Goal: Information Seeking & Learning: Learn about a topic

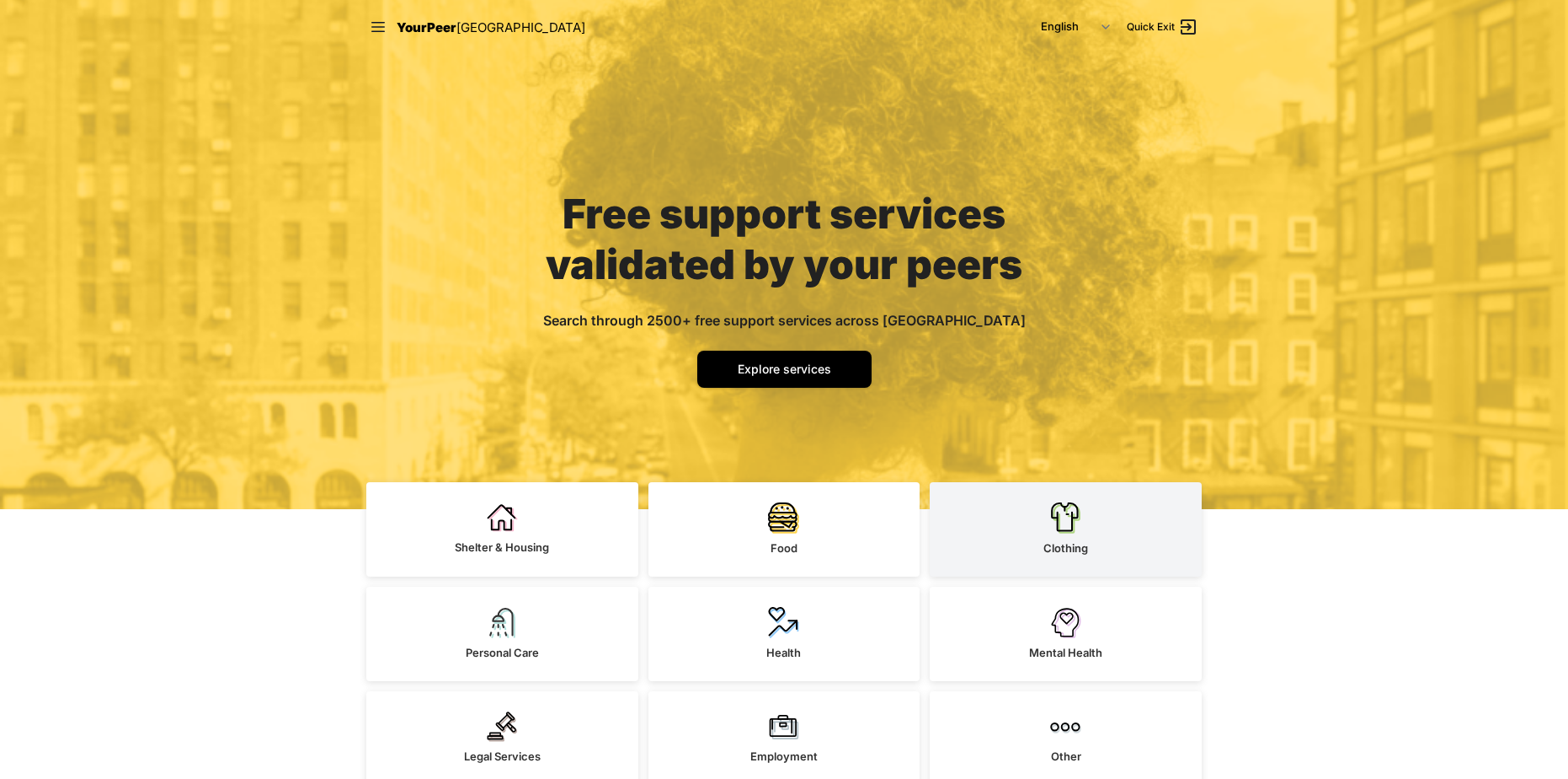
click at [1037, 570] on link "Clothing" at bounding box center [1066, 529] width 272 height 94
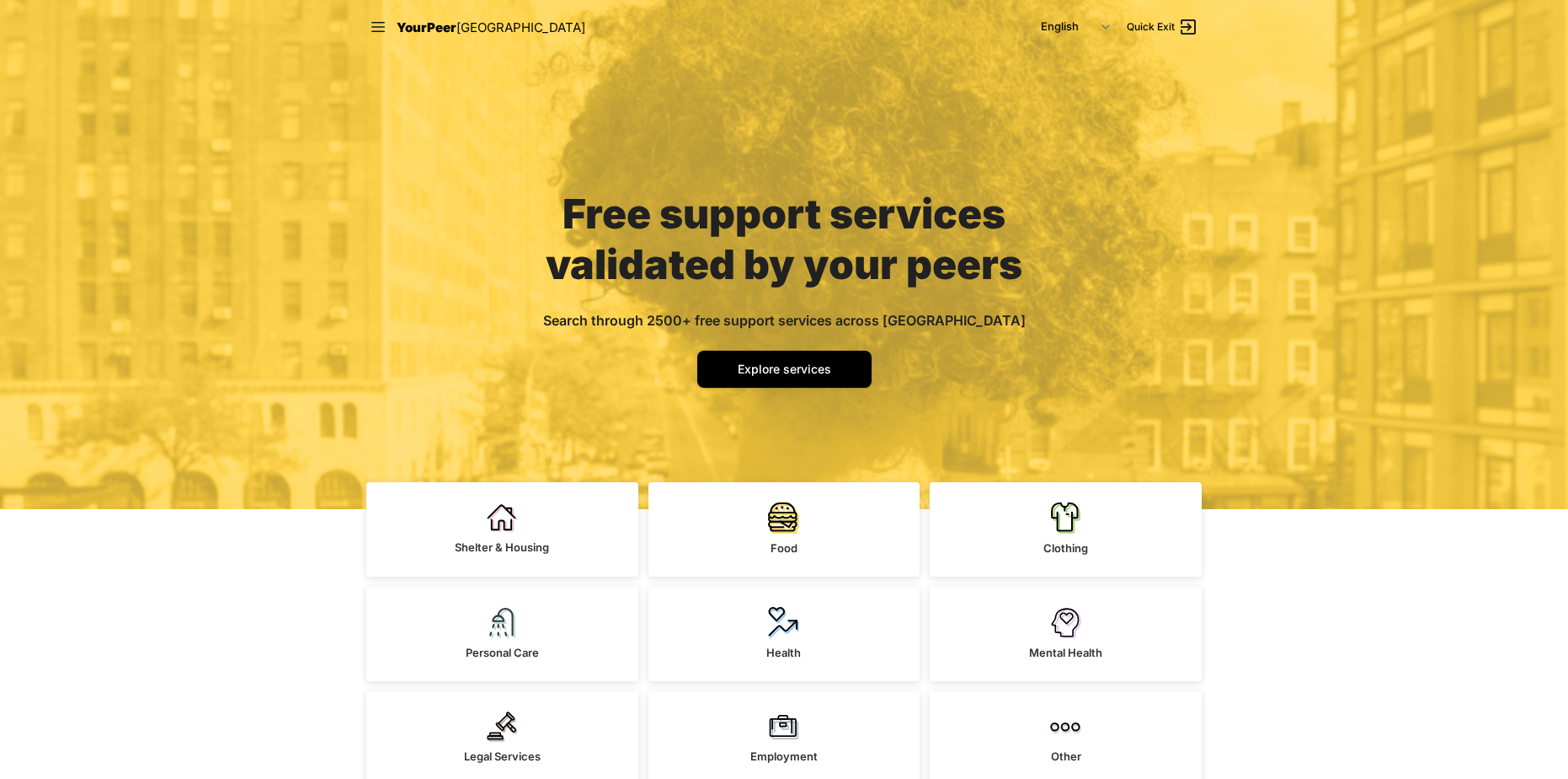
select select "recentlyUpdated"
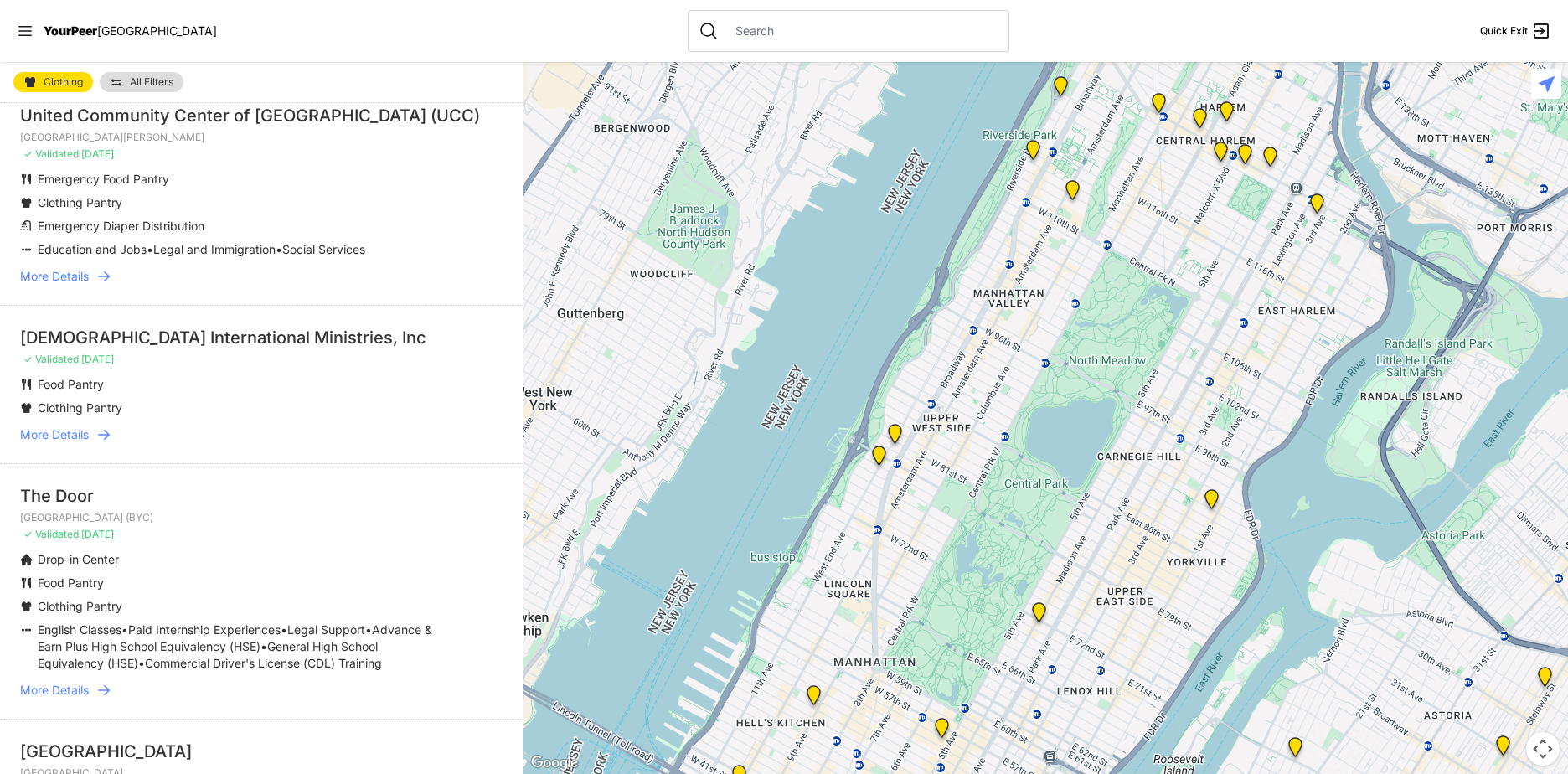
scroll to position [1088, 0]
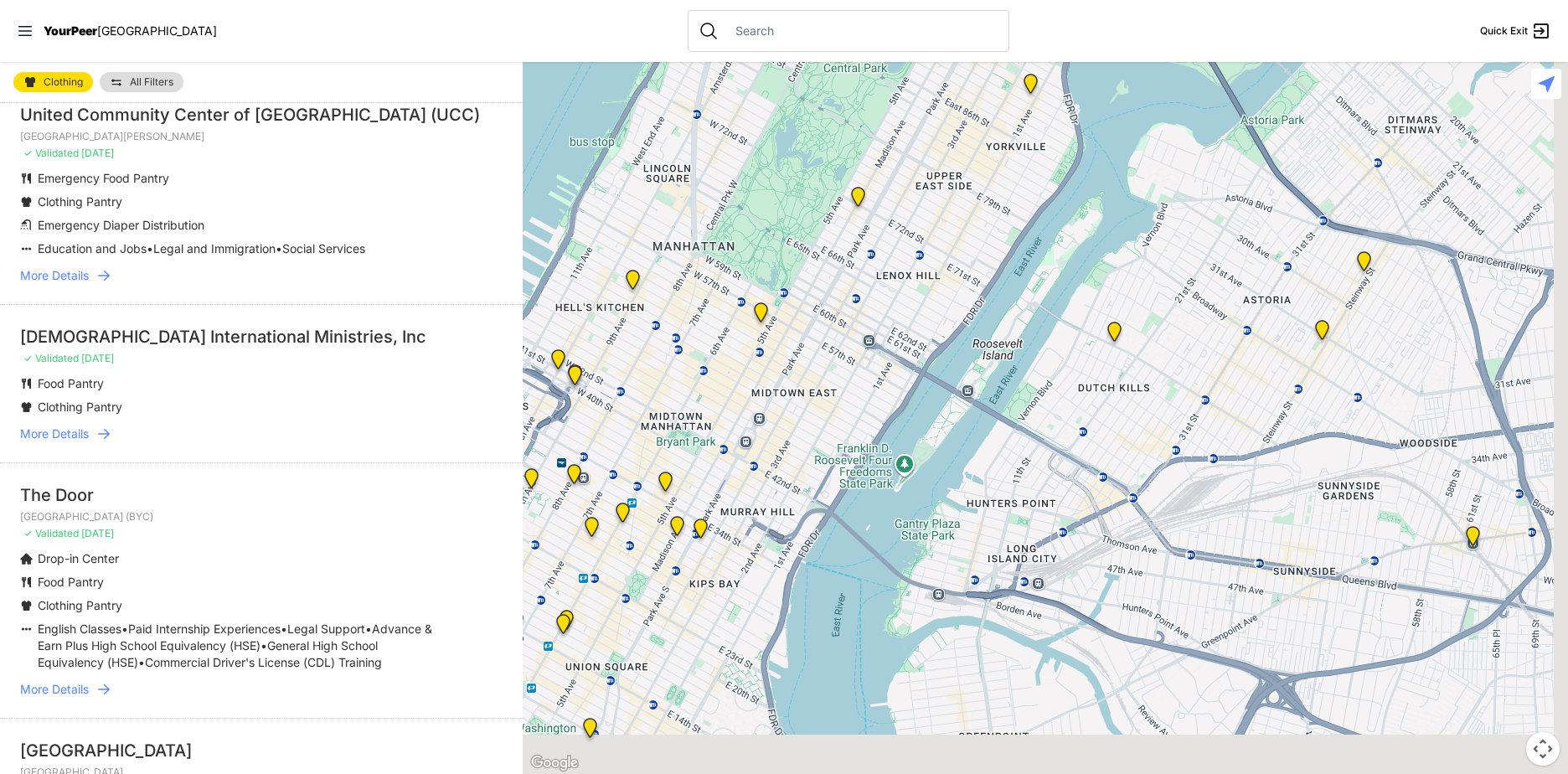
drag, startPoint x: 1152, startPoint y: 515, endPoint x: 870, endPoint y: -54, distance: 635.0
click at [870, 0] on html "View map Close panel YourPeer [GEOGRAPHIC_DATA] Quick Exit Single Adult Familie…" at bounding box center [784, 387] width 1568 height 774
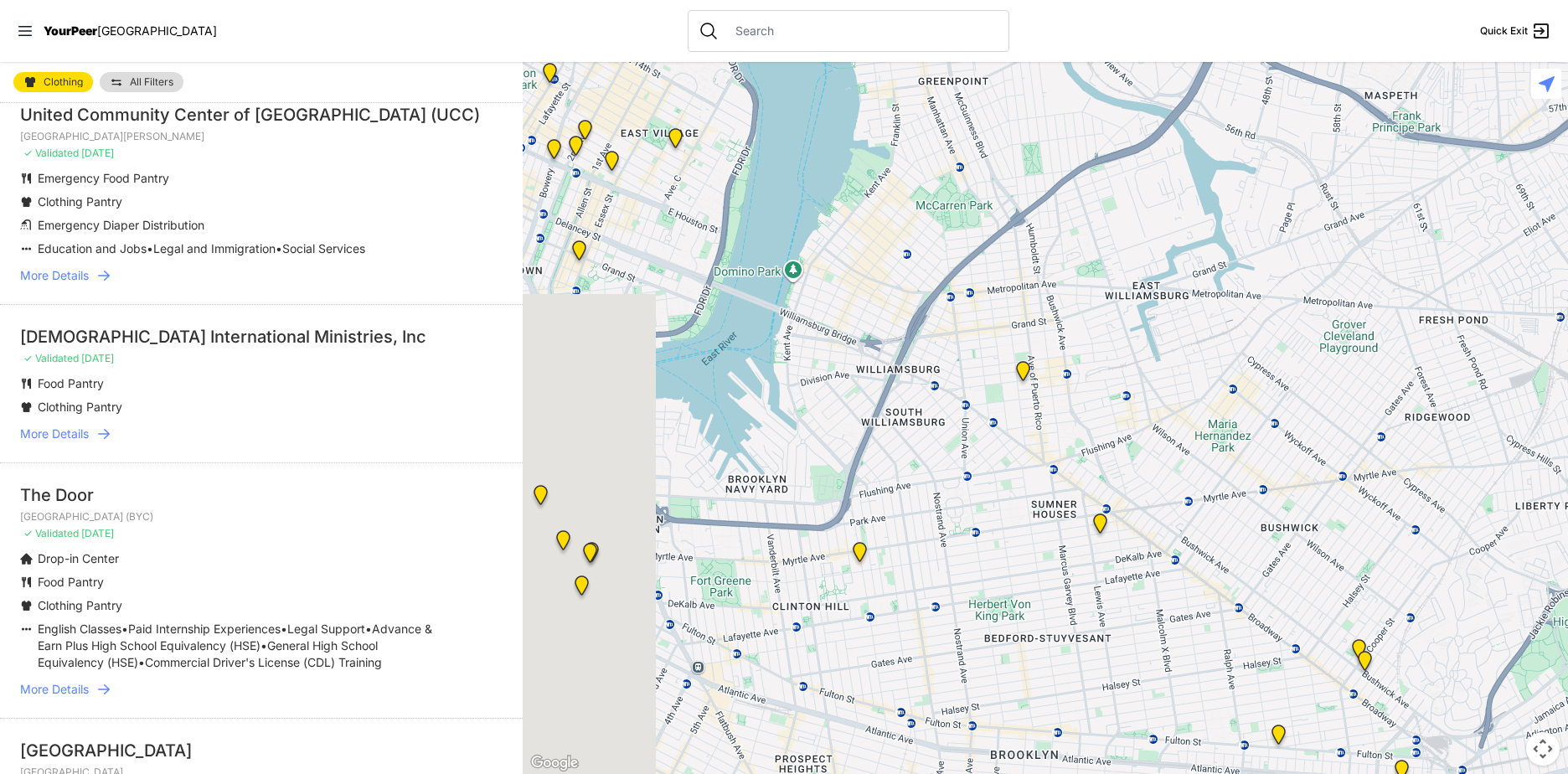
drag, startPoint x: 764, startPoint y: 371, endPoint x: 1104, endPoint y: 286, distance: 350.5
click at [1104, 286] on div at bounding box center [1045, 418] width 1045 height 712
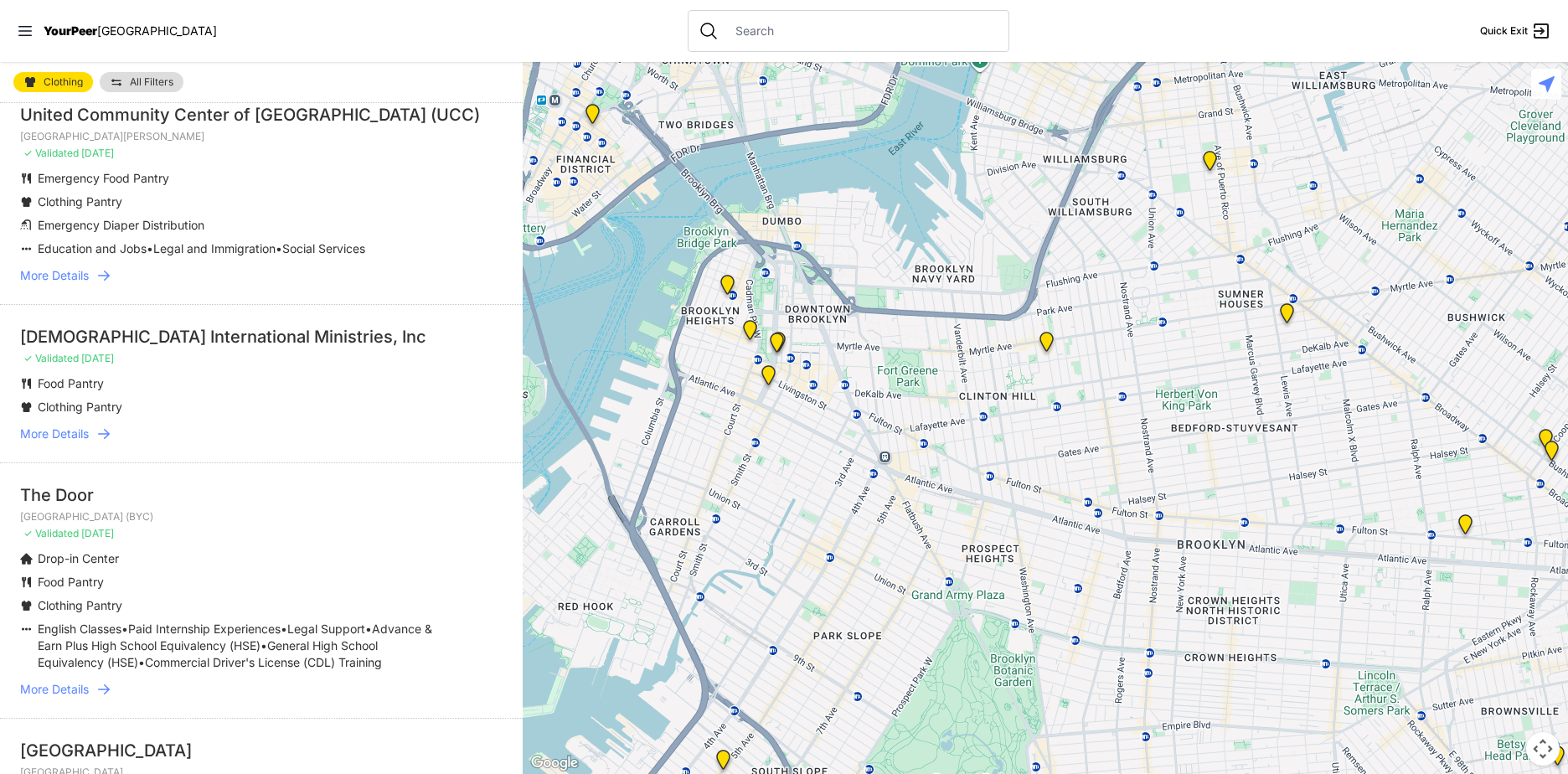
drag, startPoint x: 902, startPoint y: 574, endPoint x: 1096, endPoint y: 339, distance: 304.7
click at [1096, 339] on div at bounding box center [1045, 418] width 1045 height 712
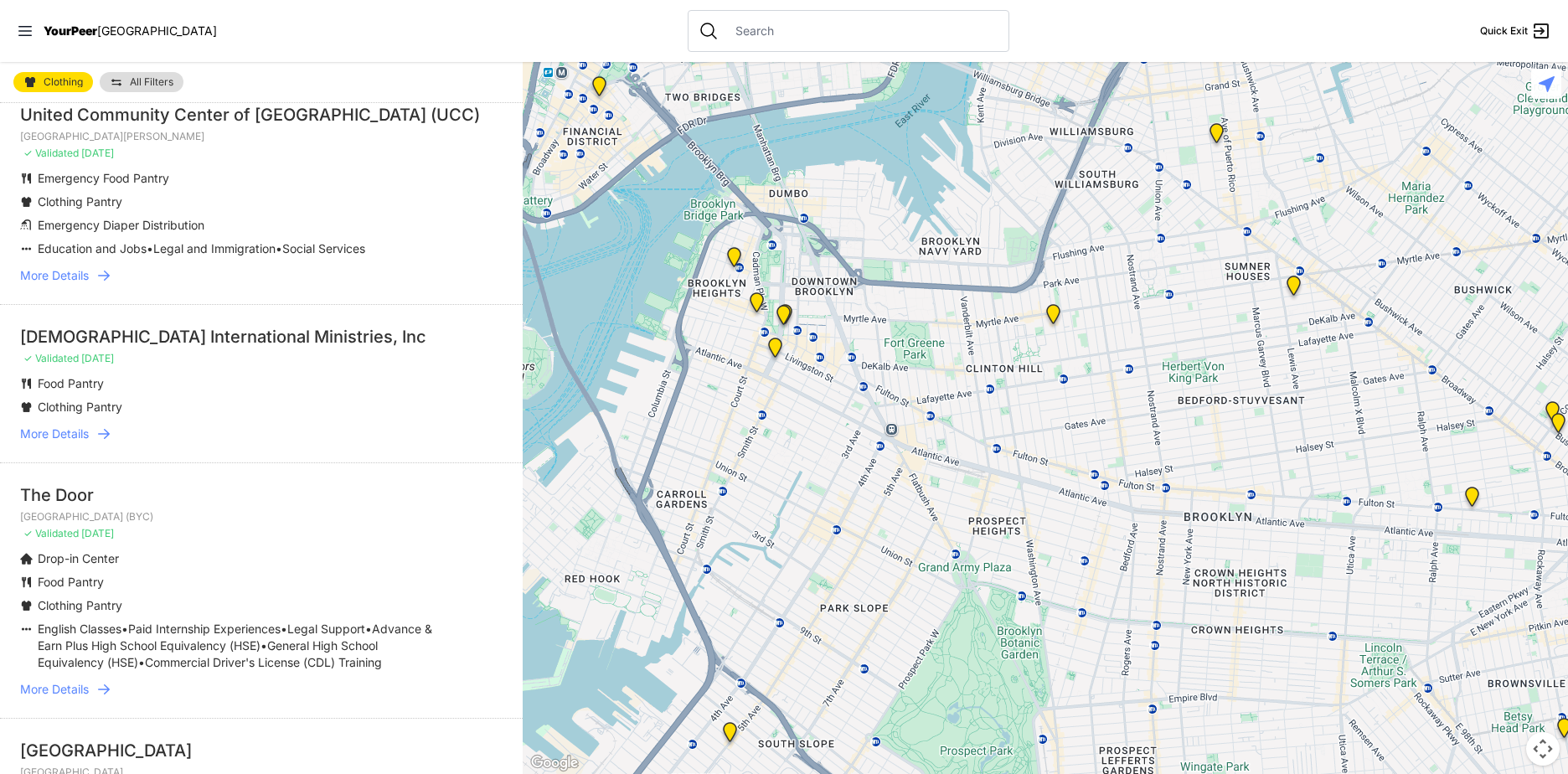
click at [777, 350] on img at bounding box center [774, 351] width 21 height 27
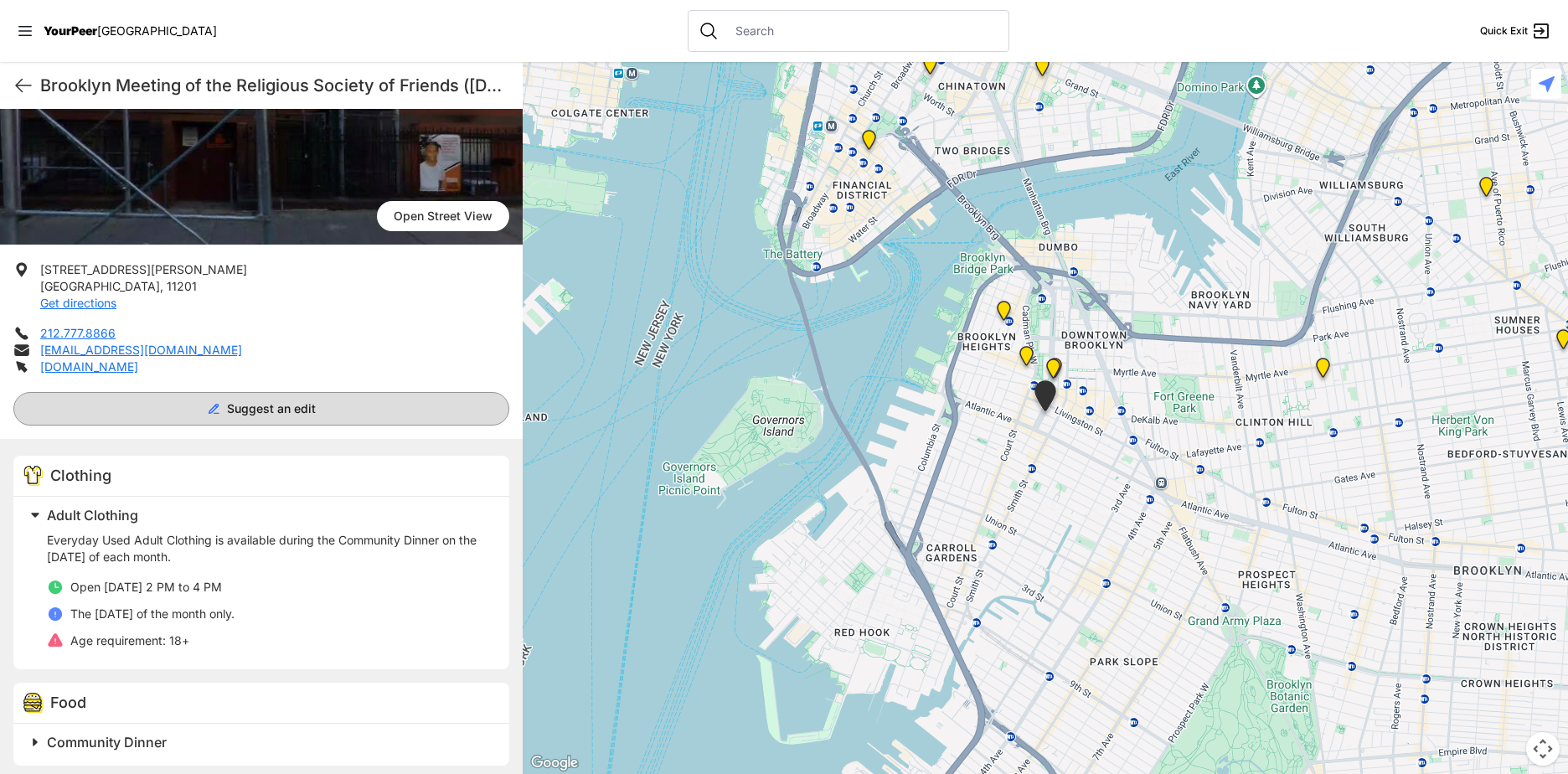
scroll to position [201, 0]
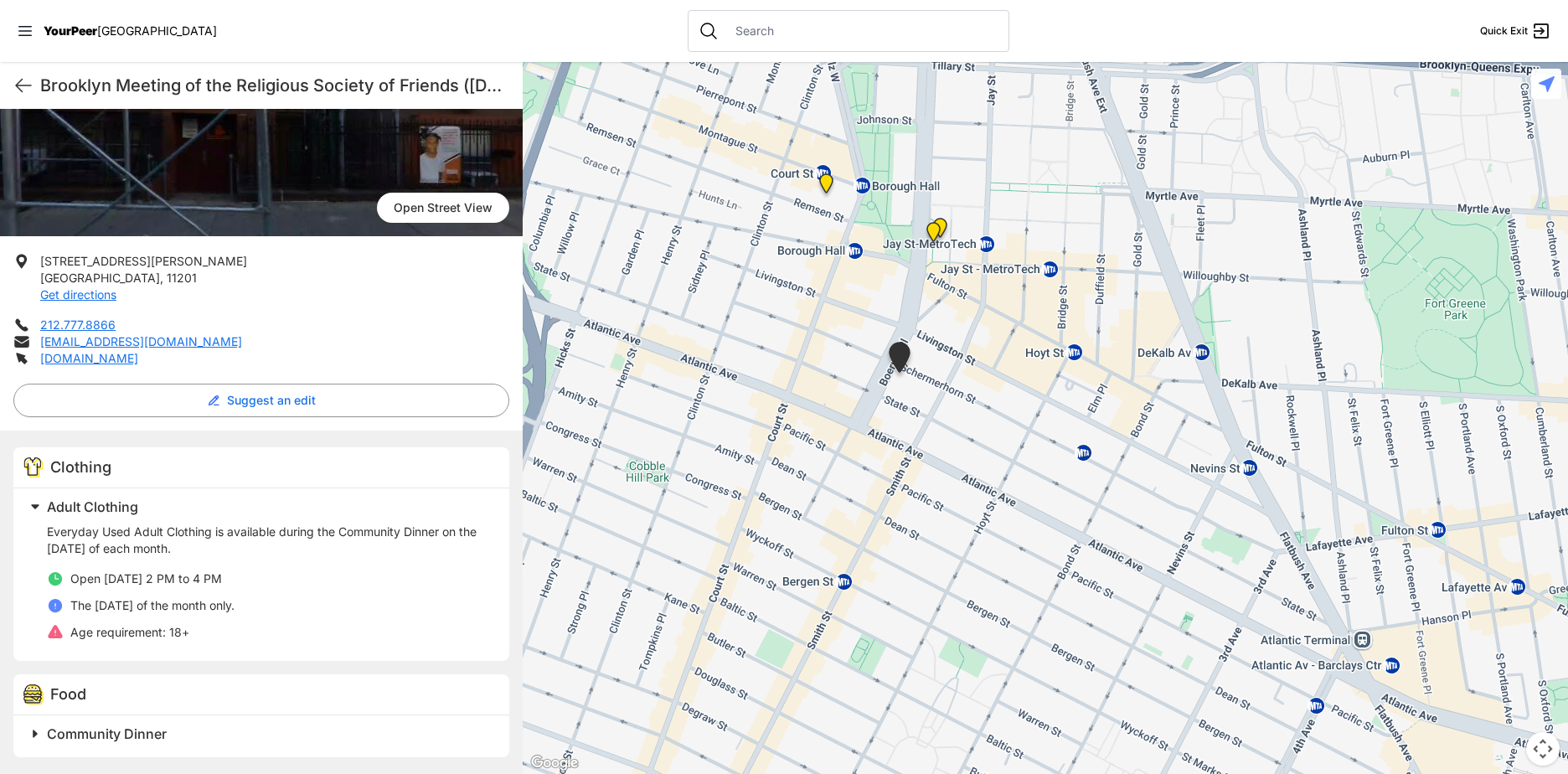
click at [824, 180] on img "Brooklyn" at bounding box center [825, 187] width 21 height 27
click at [829, 176] on img "Brooklyn" at bounding box center [825, 187] width 21 height 27
click at [822, 186] on img "Brooklyn" at bounding box center [825, 187] width 21 height 27
click at [931, 230] on img "Brooklyn" at bounding box center [933, 235] width 21 height 27
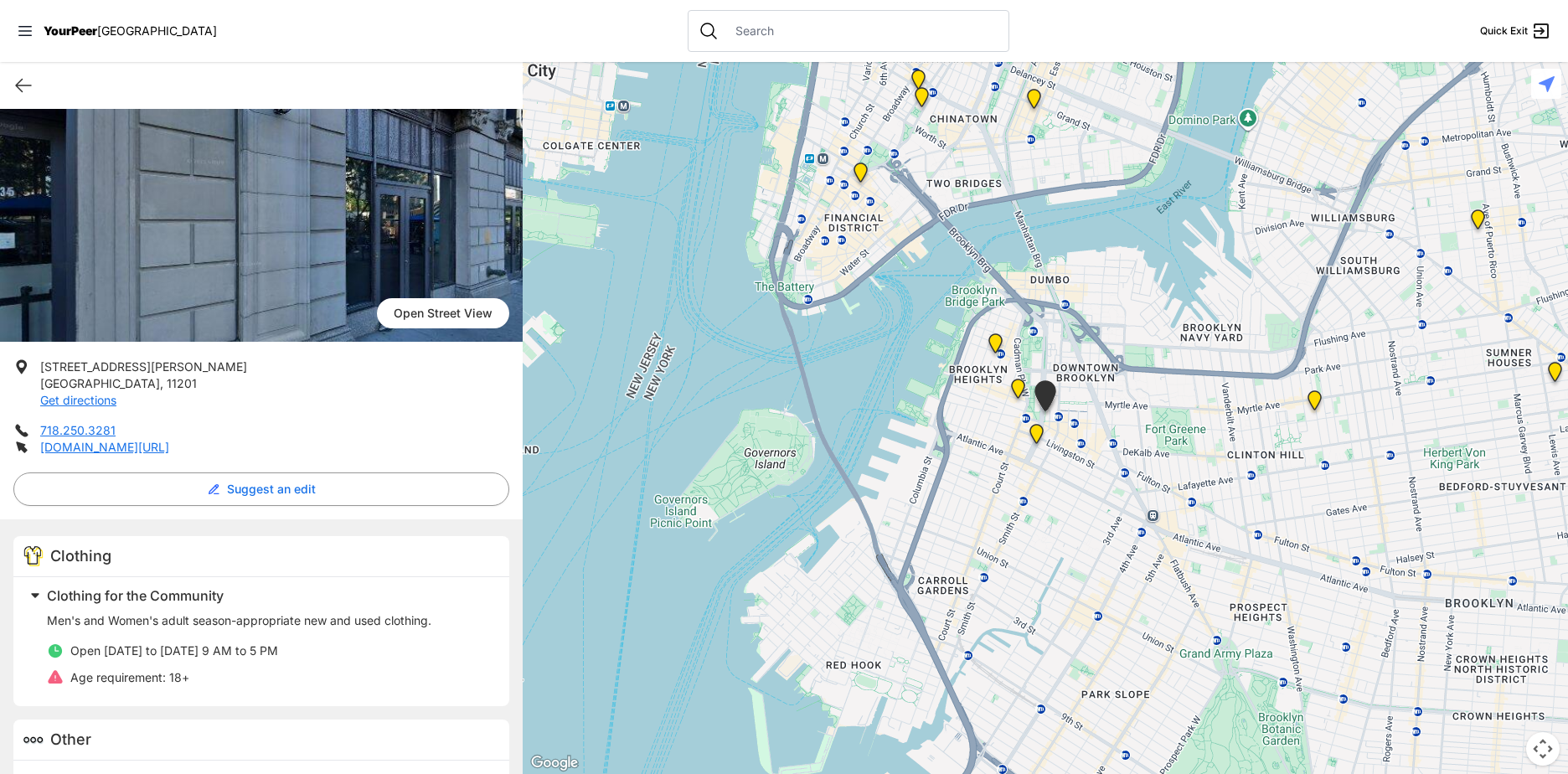
scroll to position [219, 0]
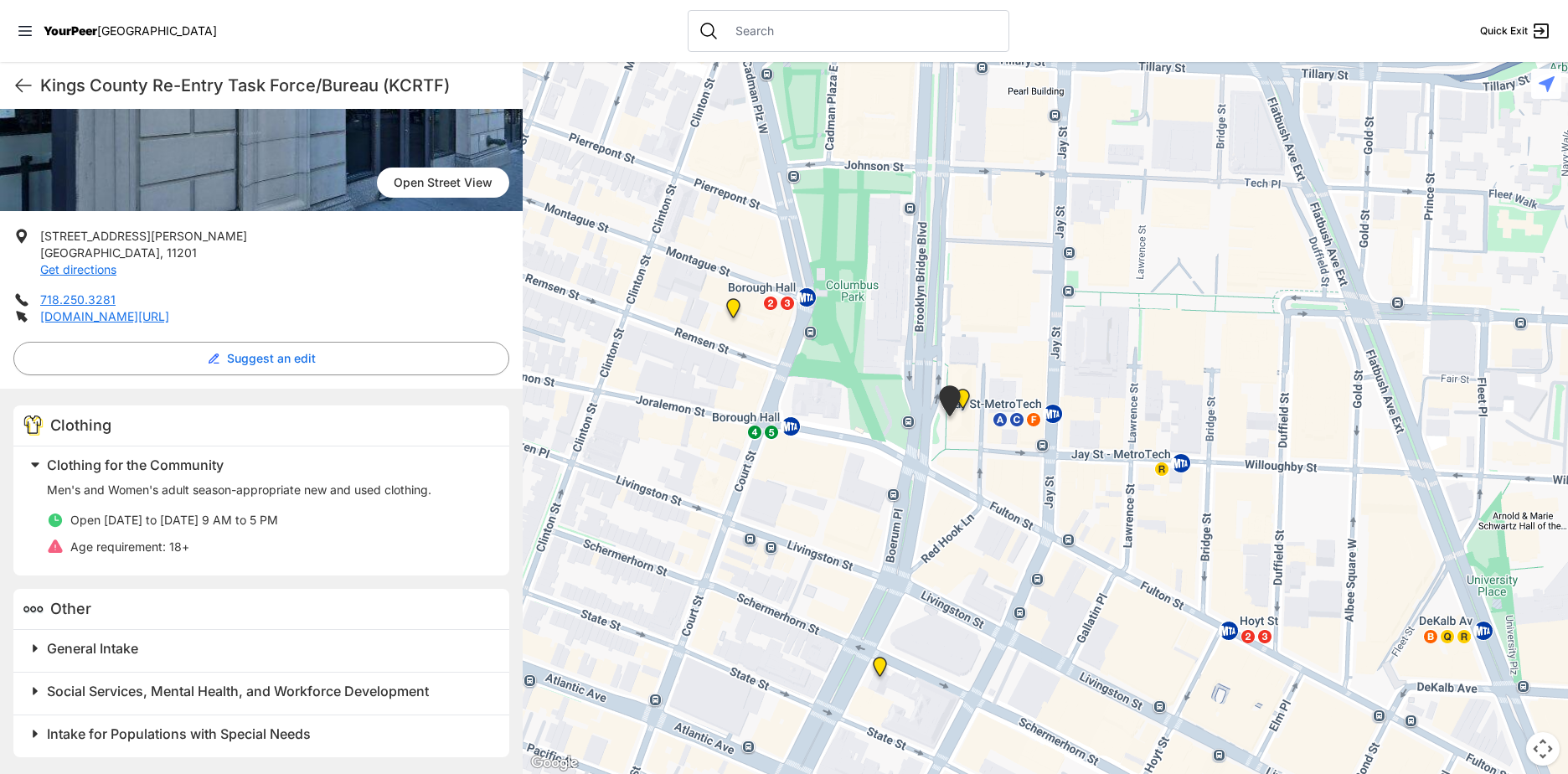
drag, startPoint x: 890, startPoint y: 475, endPoint x: 900, endPoint y: 240, distance: 235.2
click at [876, 221] on div at bounding box center [1045, 418] width 1045 height 712
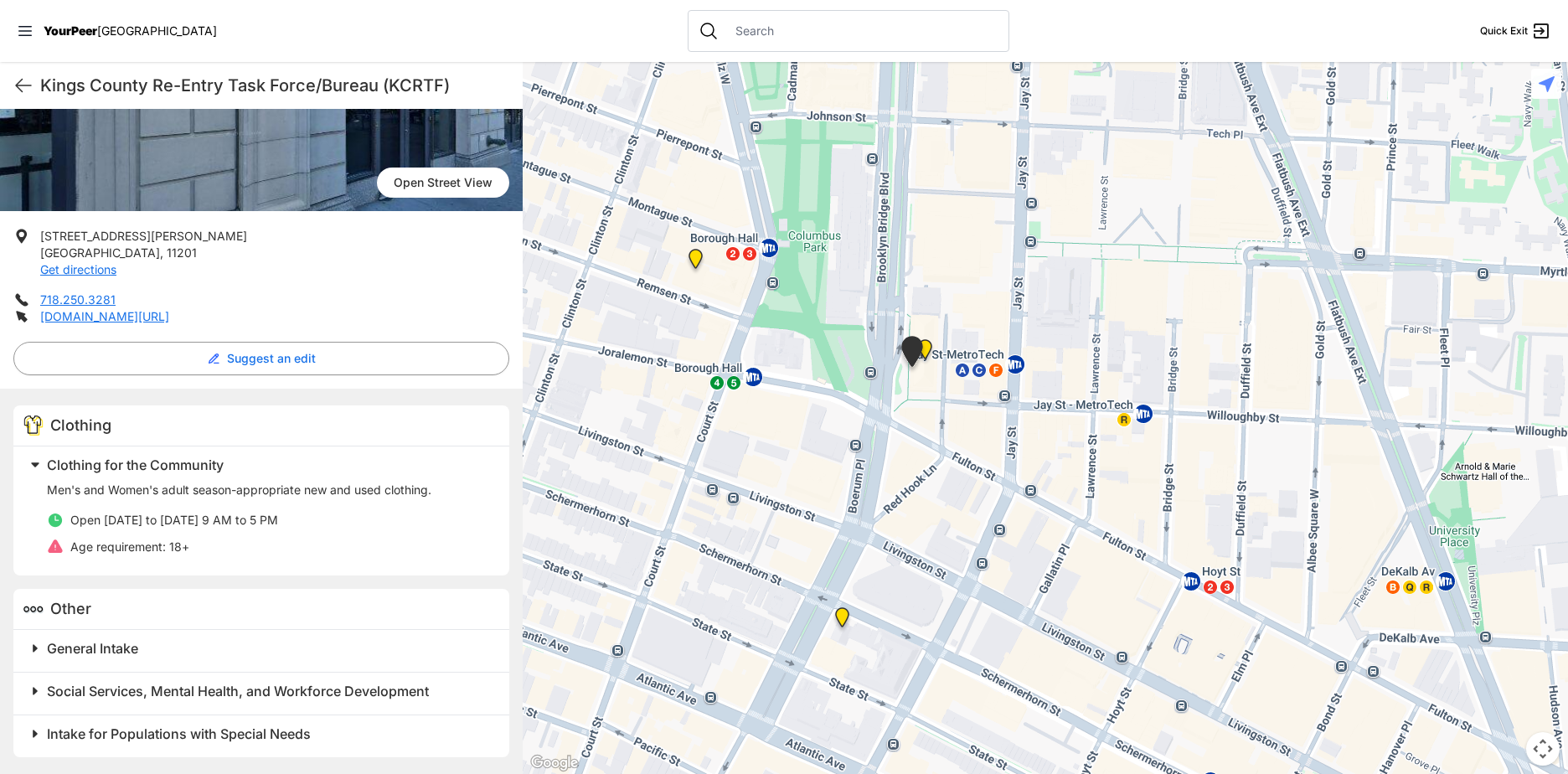
click at [927, 352] on img "Brooklyn" at bounding box center [924, 353] width 21 height 27
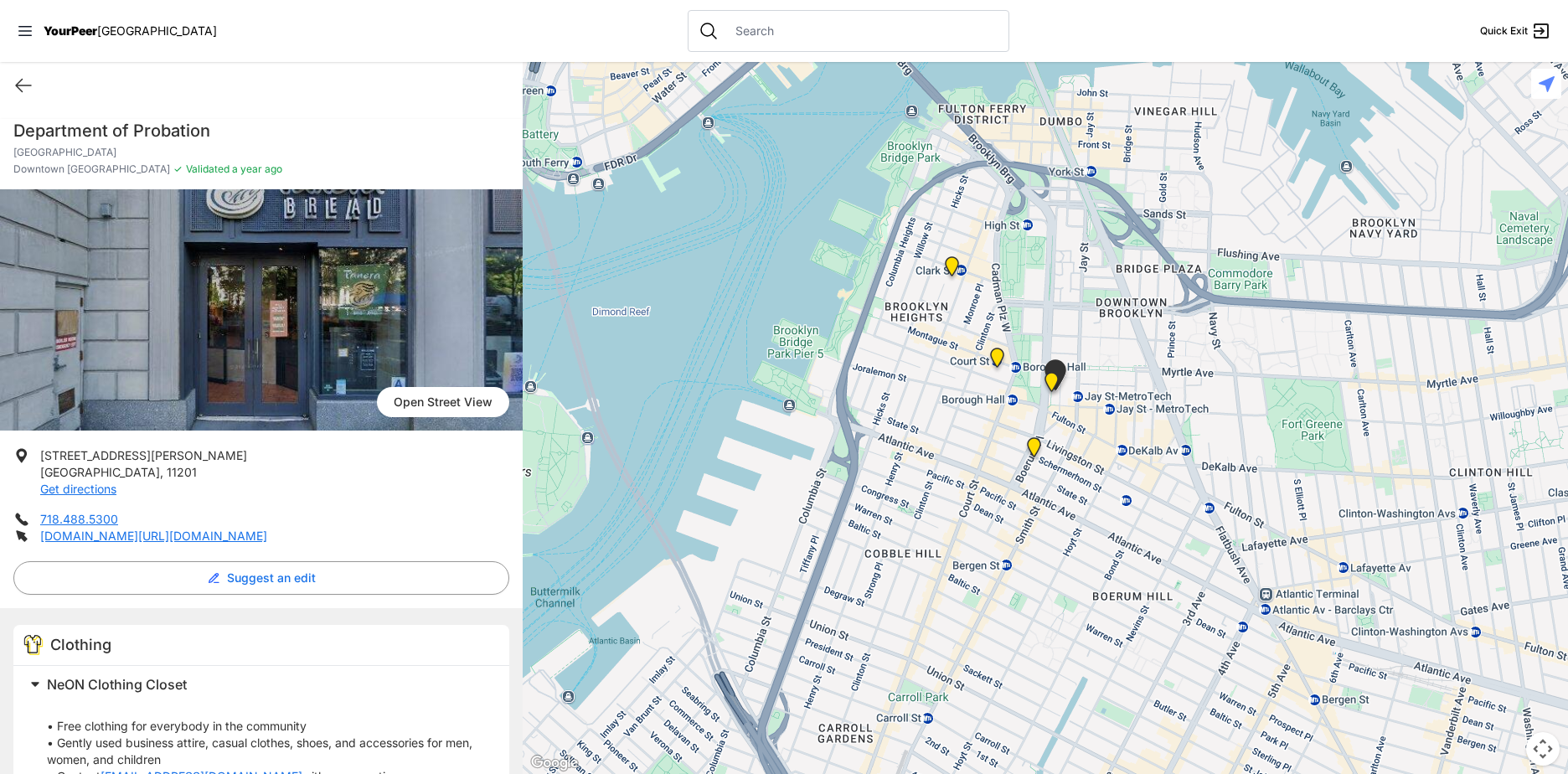
click at [1049, 380] on img "Brooklyn" at bounding box center [1051, 385] width 21 height 27
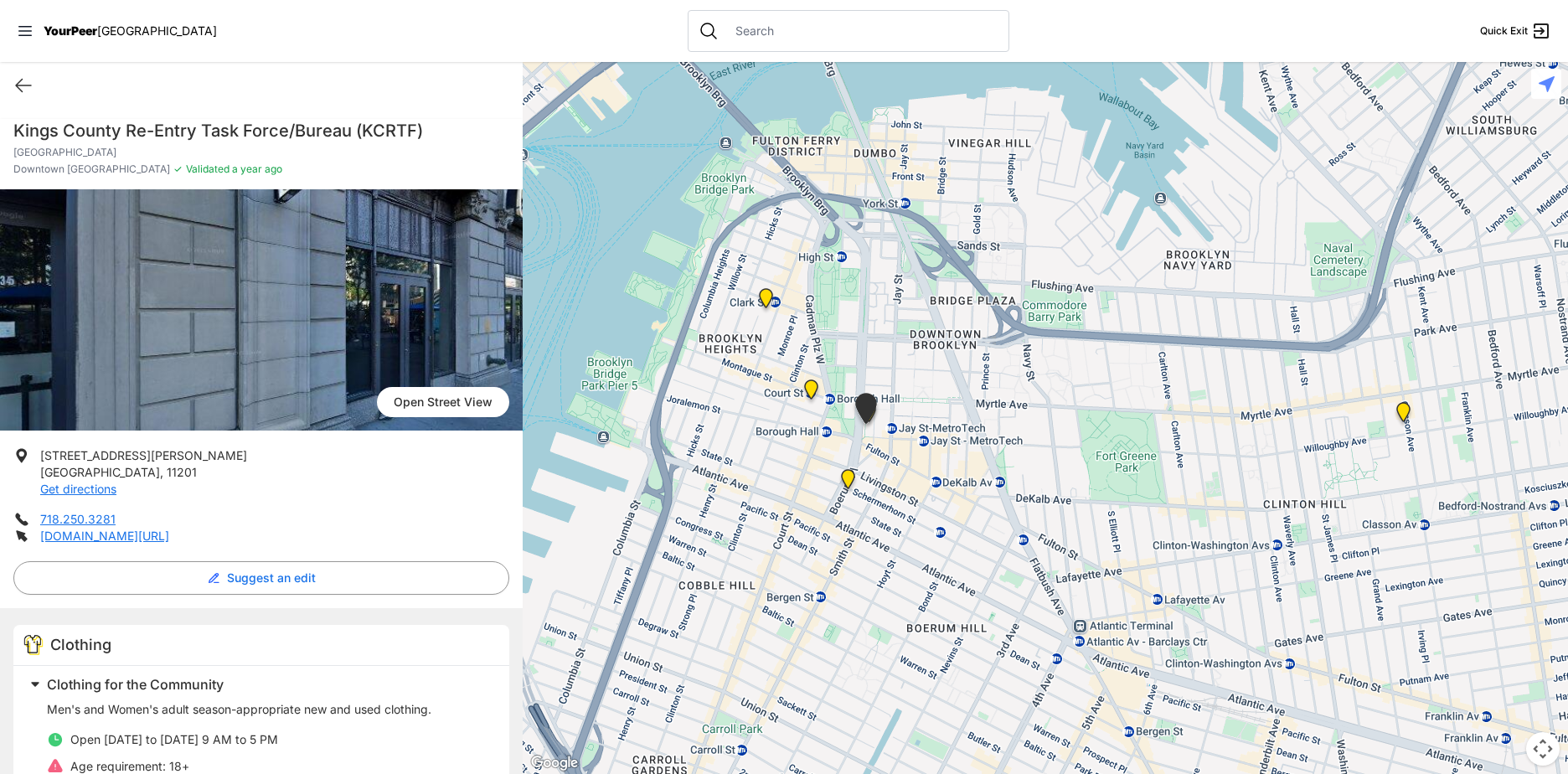
drag, startPoint x: 1116, startPoint y: 418, endPoint x: 826, endPoint y: 549, distance: 318.2
click at [826, 549] on div at bounding box center [1045, 418] width 1045 height 712
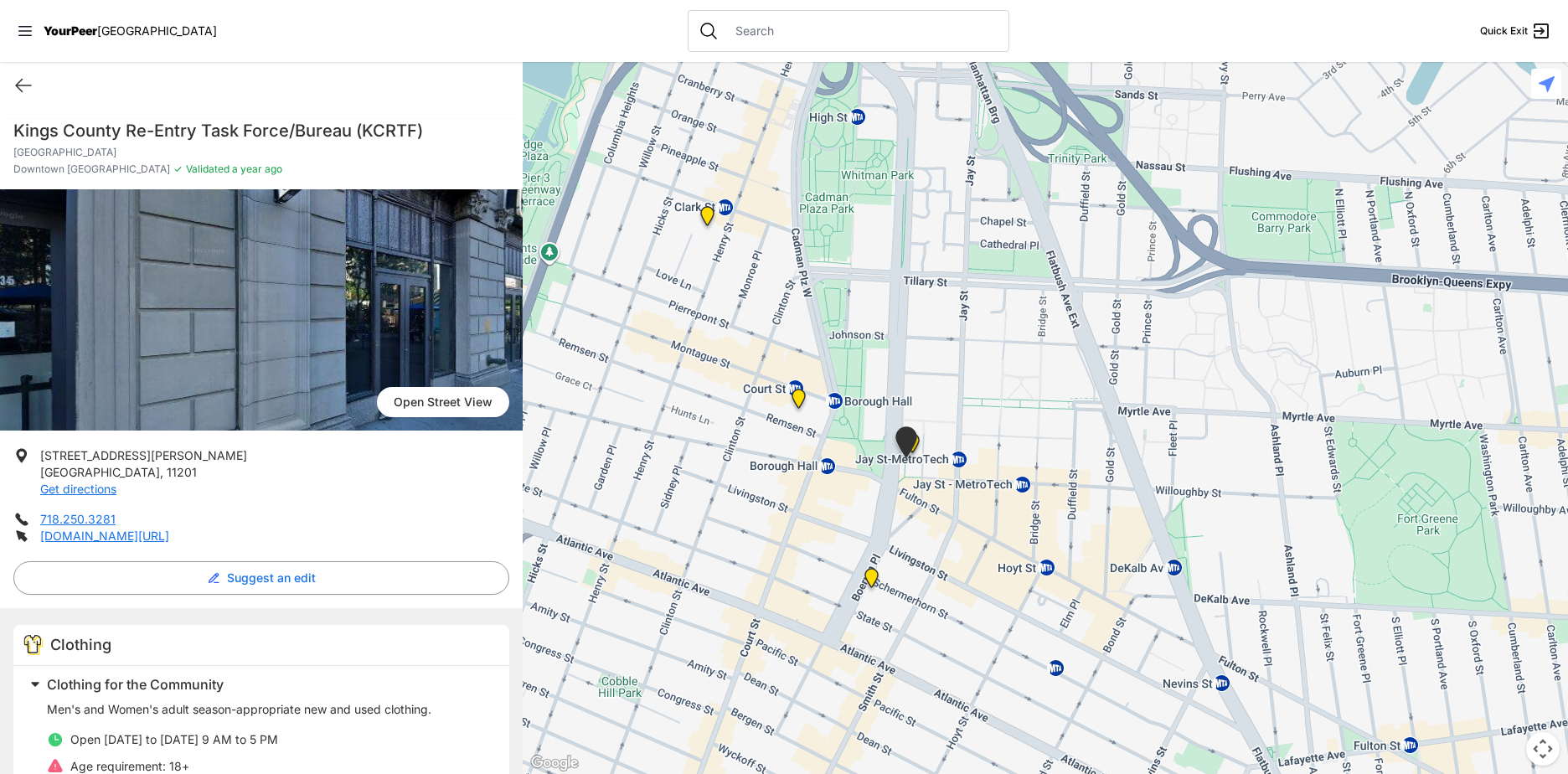
drag, startPoint x: 1009, startPoint y: 352, endPoint x: 1008, endPoint y: 503, distance: 151.0
click at [1008, 503] on div at bounding box center [1045, 418] width 1045 height 712
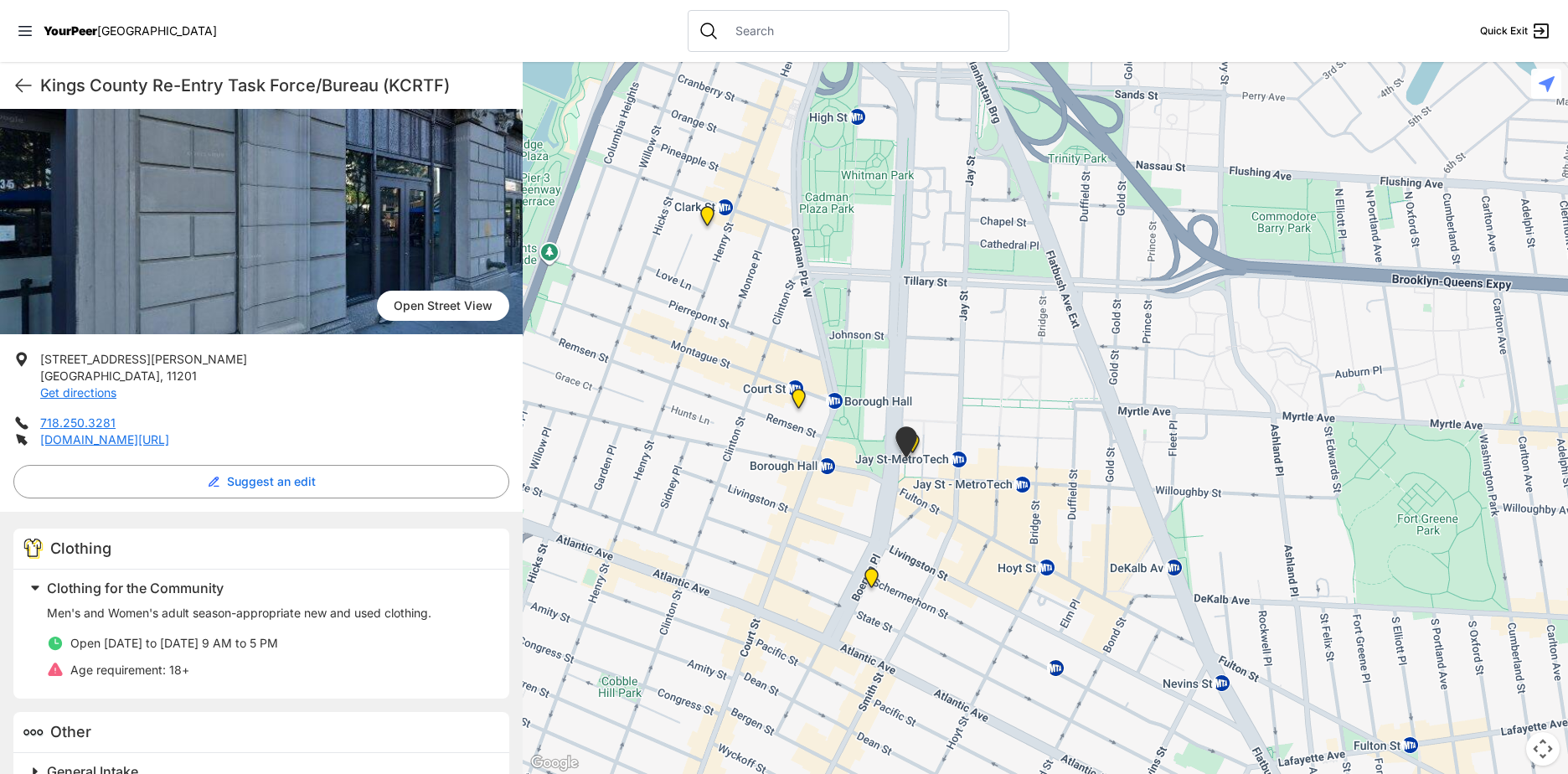
scroll to position [219, 0]
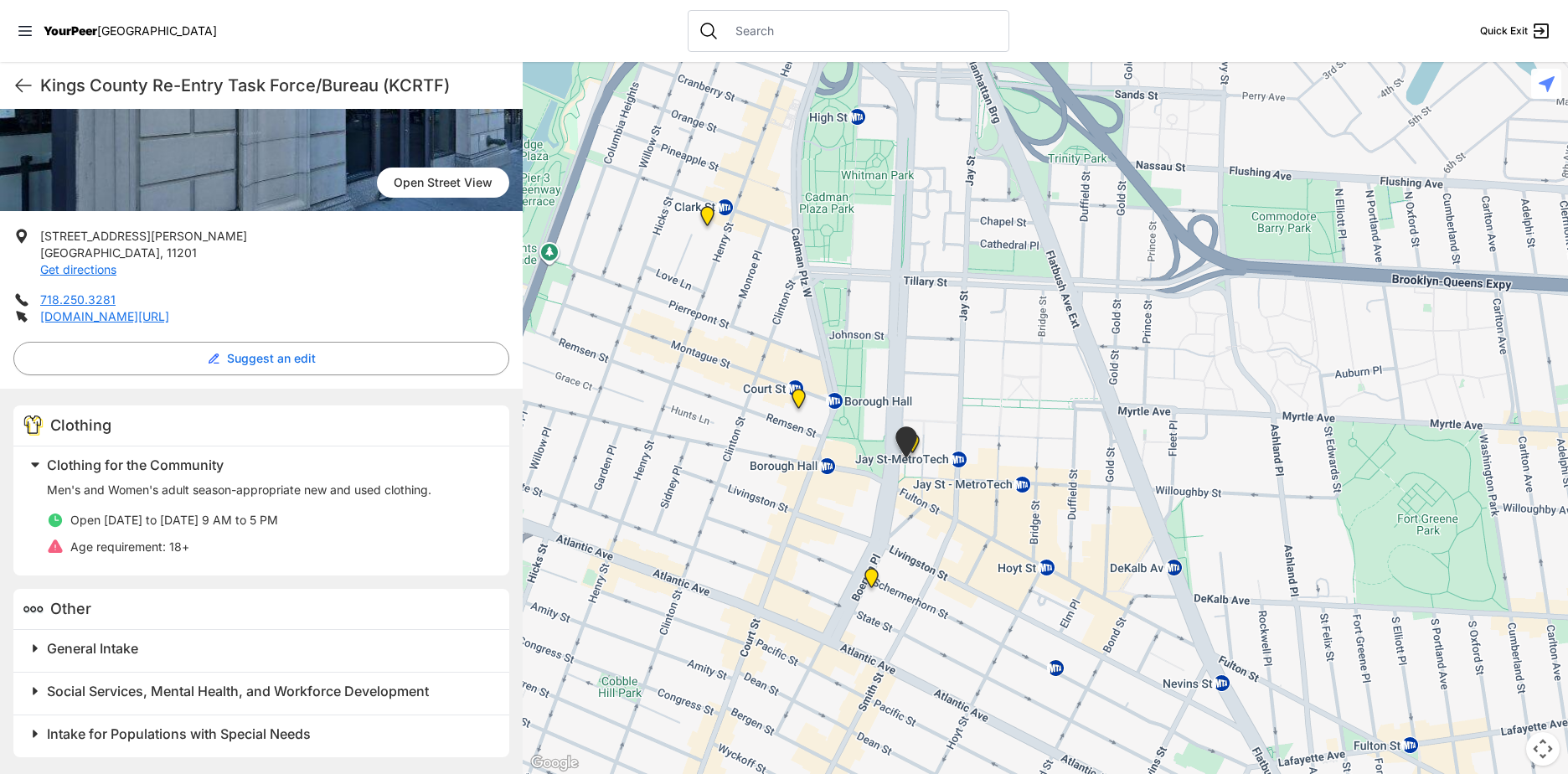
click at [797, 397] on img "Brooklyn" at bounding box center [798, 402] width 21 height 27
click at [801, 401] on img "Brooklyn" at bounding box center [798, 402] width 21 height 27
click at [789, 394] on img "Brooklyn" at bounding box center [798, 402] width 21 height 27
click at [797, 394] on img "Brooklyn" at bounding box center [798, 402] width 21 height 27
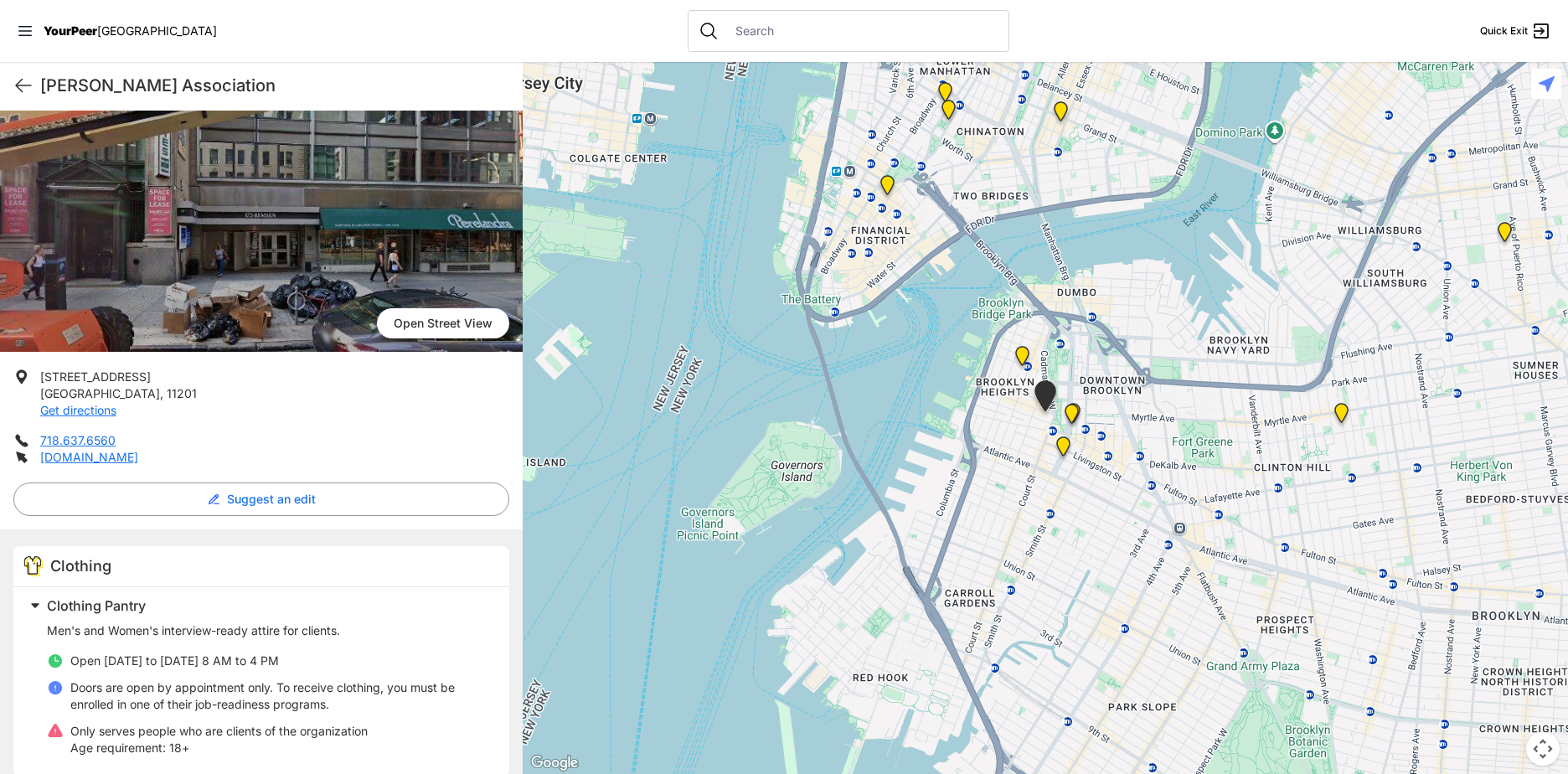
scroll to position [168, 0]
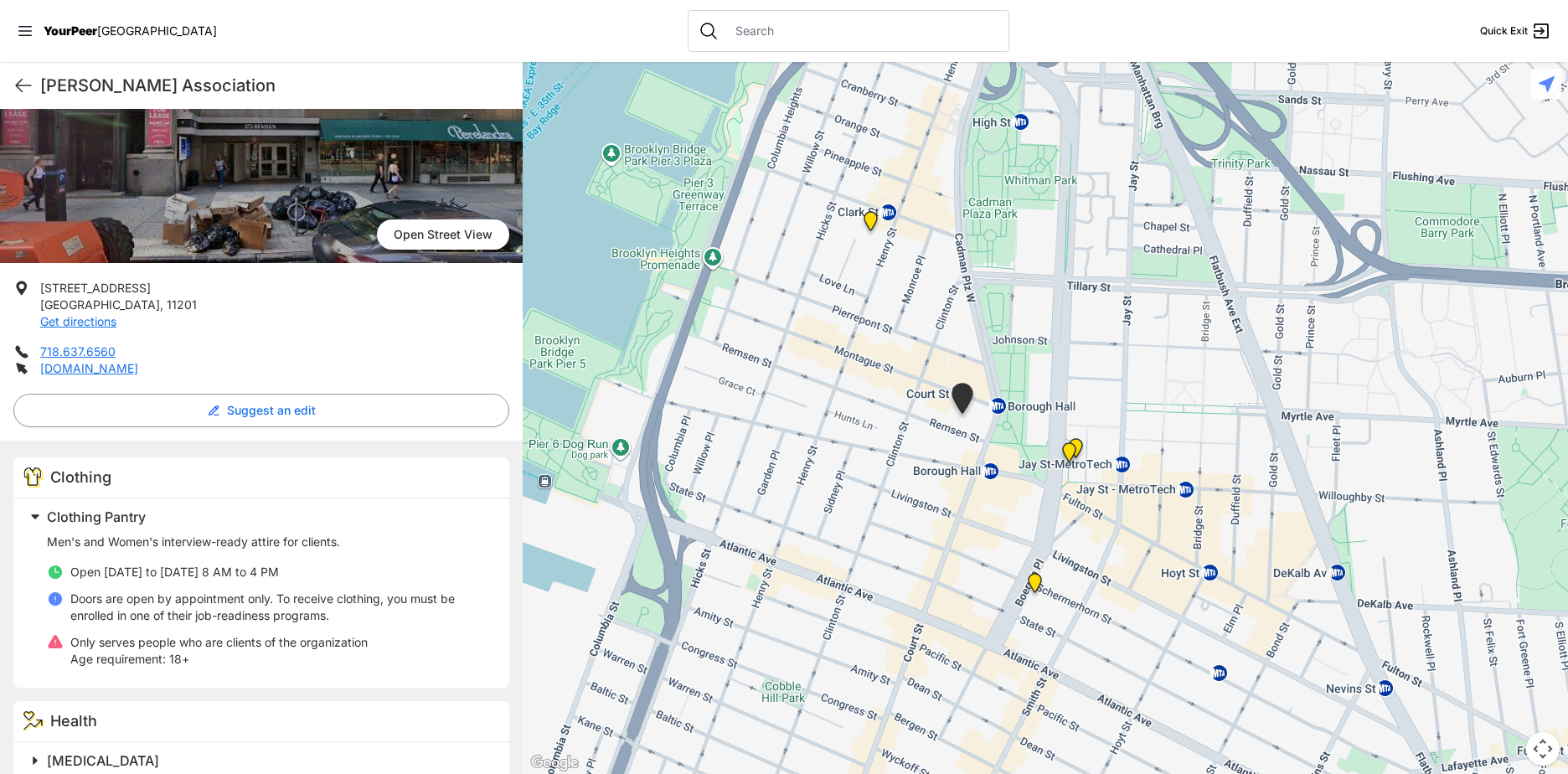
click at [872, 216] on img at bounding box center [870, 224] width 21 height 27
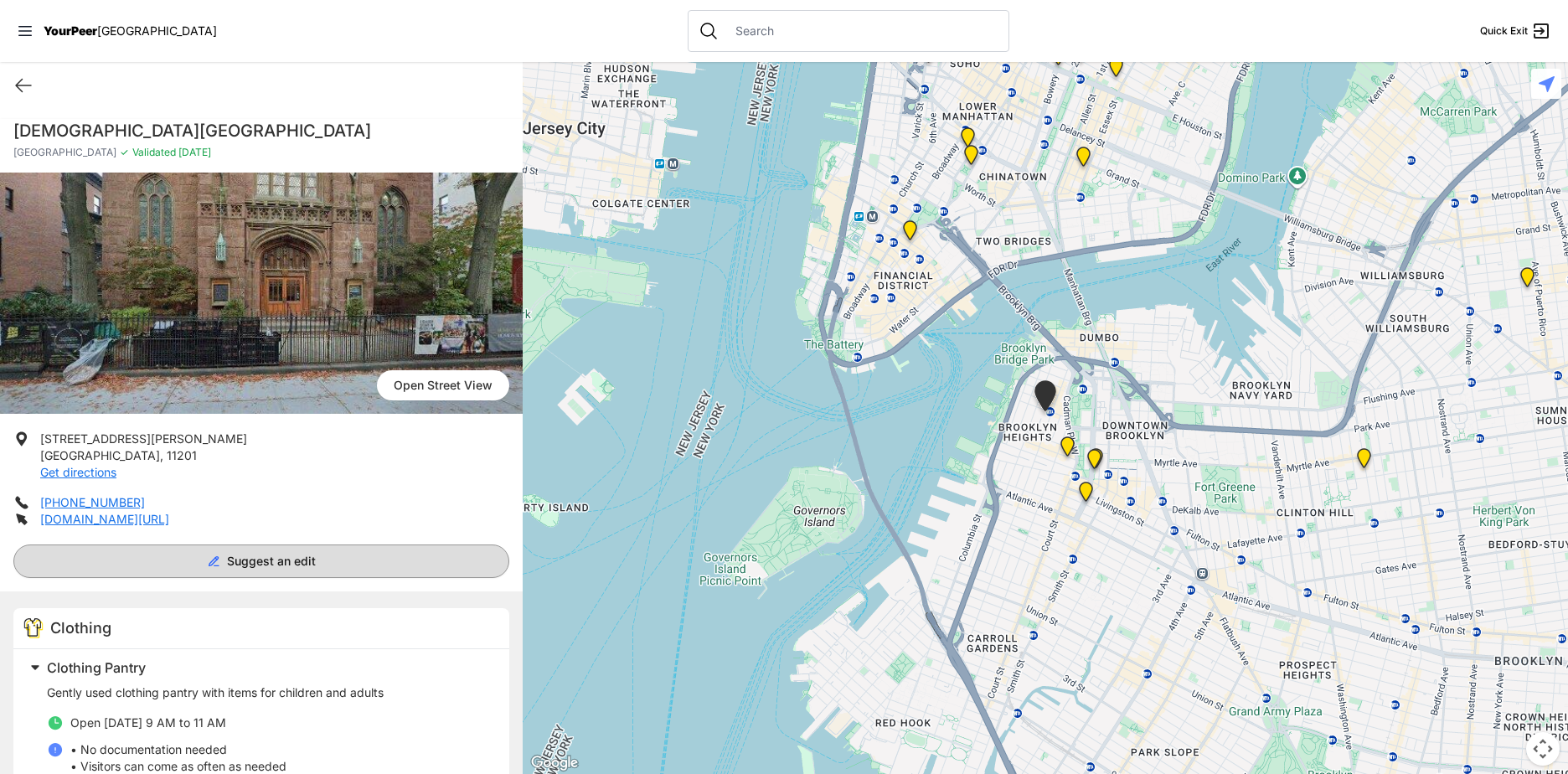
scroll to position [144, 0]
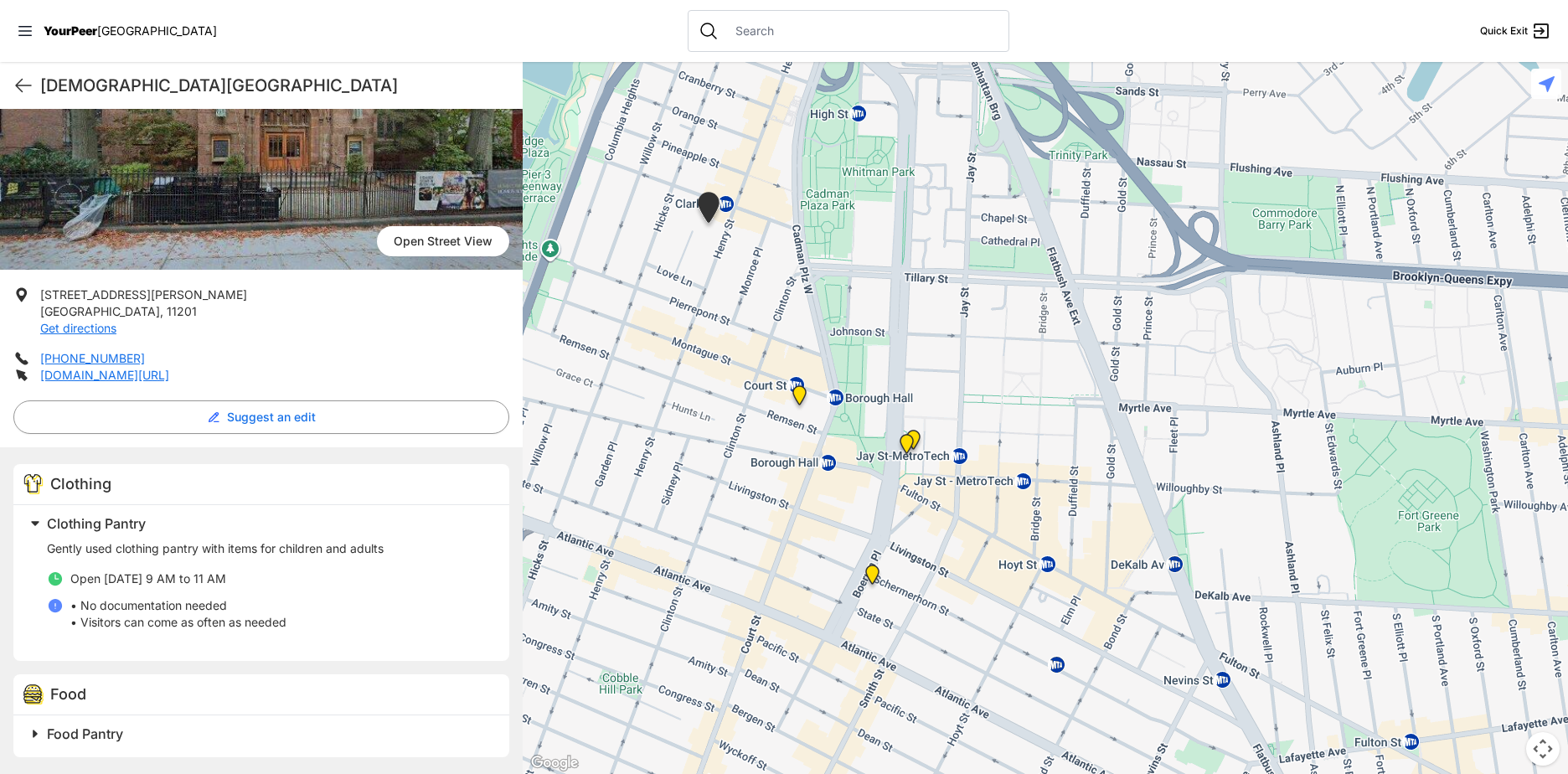
drag, startPoint x: 1076, startPoint y: 484, endPoint x: 969, endPoint y: 224, distance: 281.2
click at [969, 224] on div at bounding box center [1045, 418] width 1045 height 712
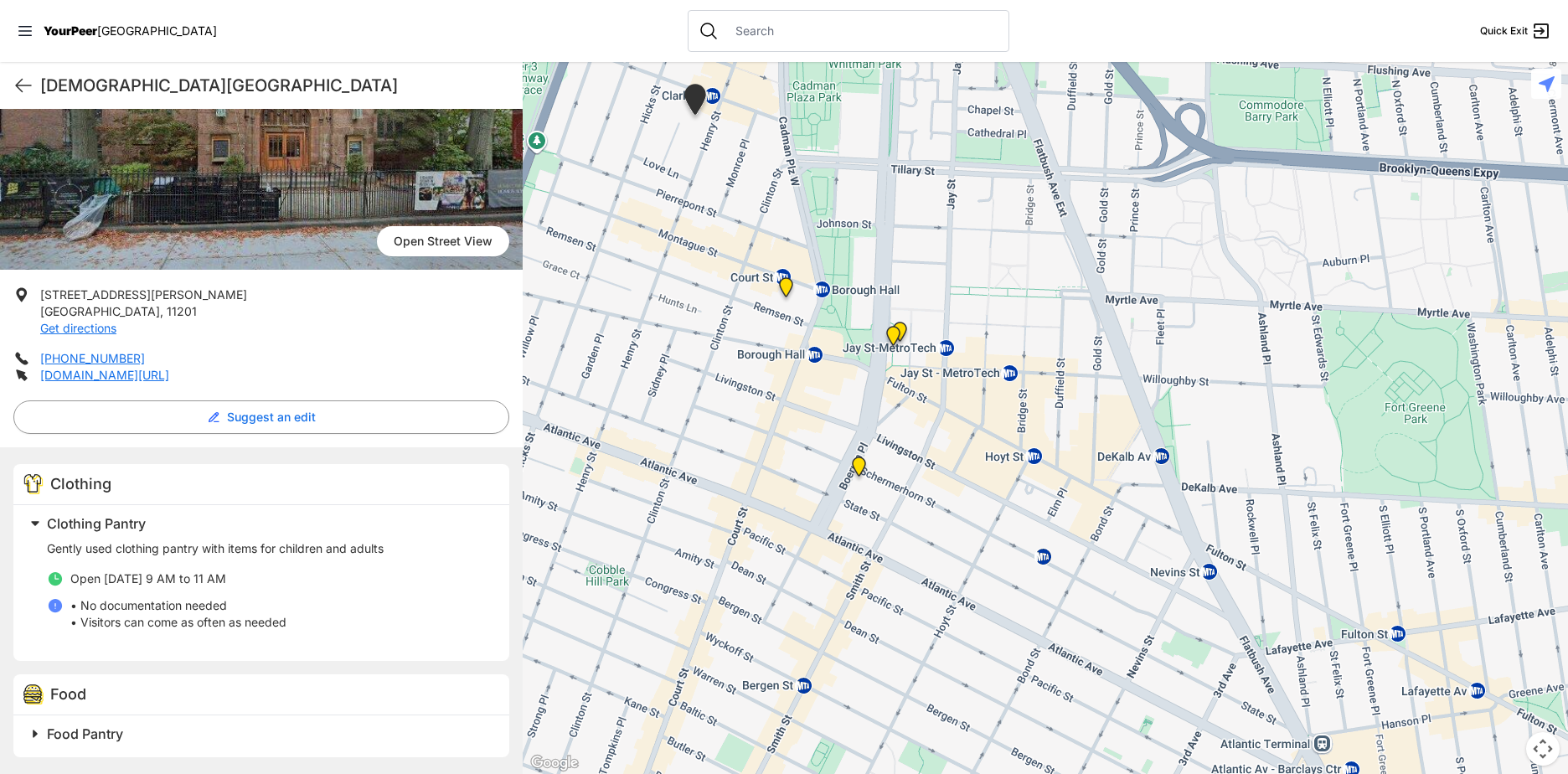
click at [893, 330] on img "Brooklyn" at bounding box center [893, 339] width 21 height 27
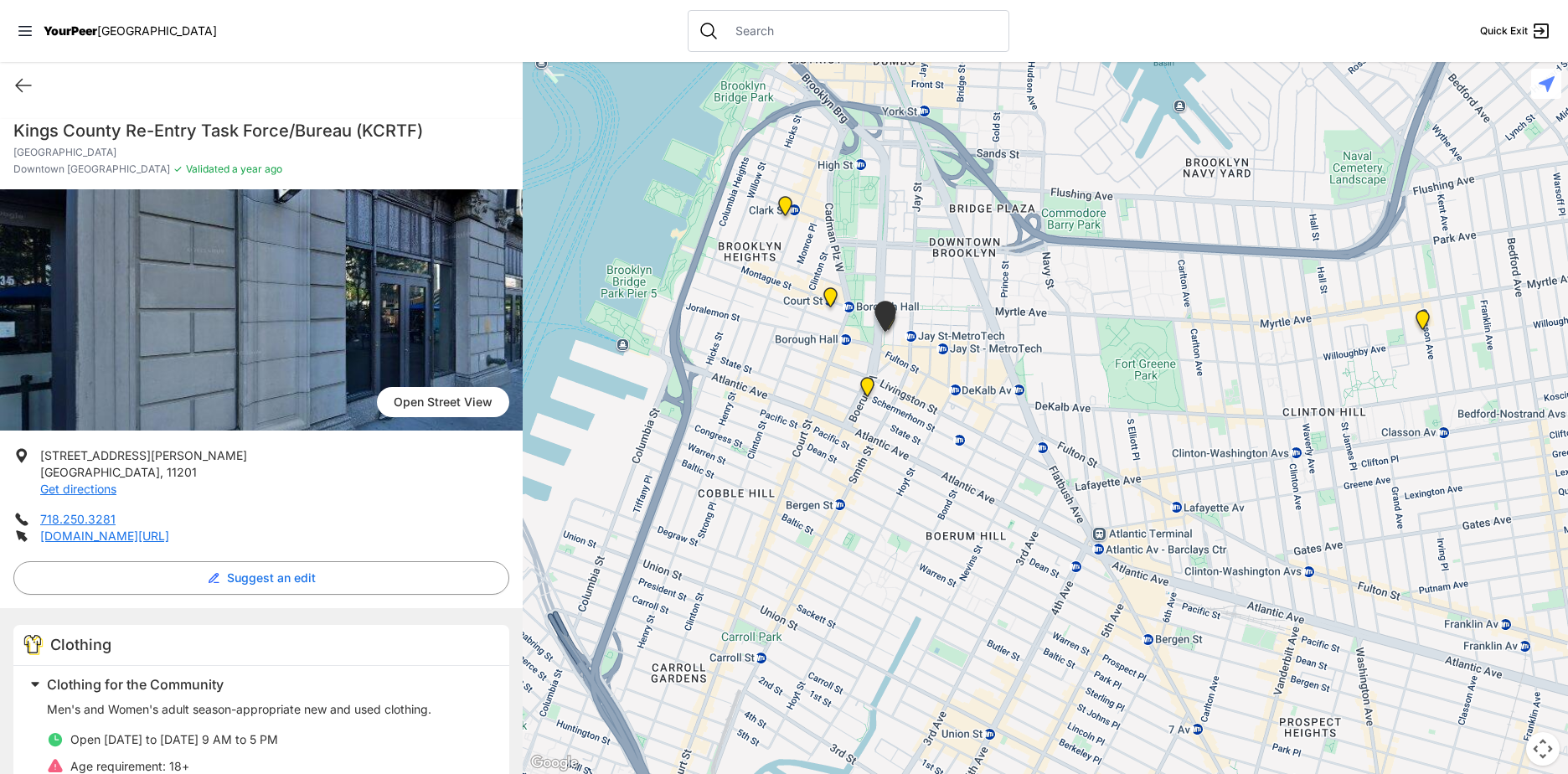
drag, startPoint x: 1293, startPoint y: 453, endPoint x: 1151, endPoint y: 364, distance: 167.6
click at [1151, 364] on div at bounding box center [1045, 418] width 1045 height 712
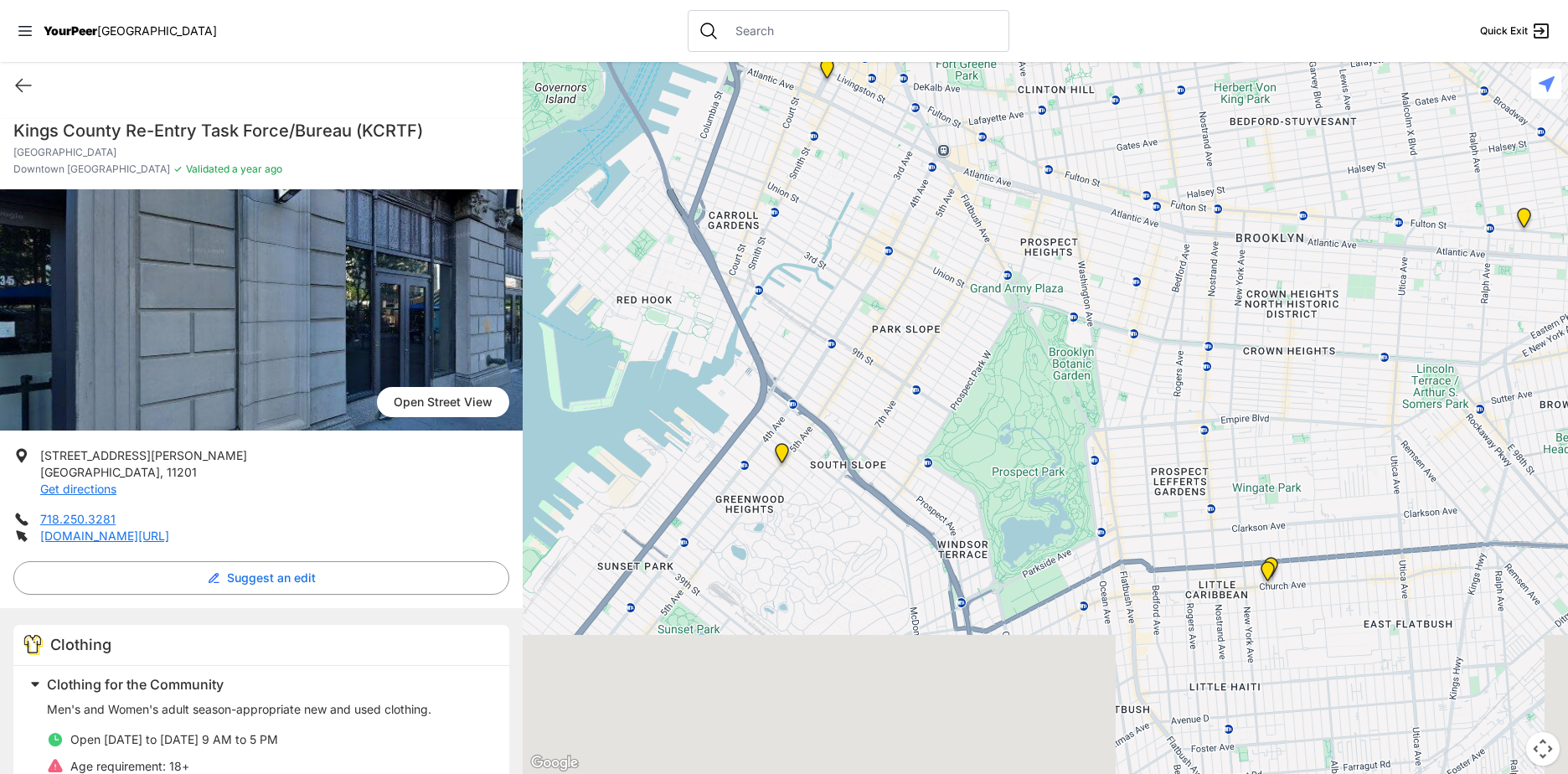
drag, startPoint x: 1299, startPoint y: 549, endPoint x: 1062, endPoint y: 172, distance: 445.3
click at [1062, 172] on div at bounding box center [1045, 418] width 1045 height 712
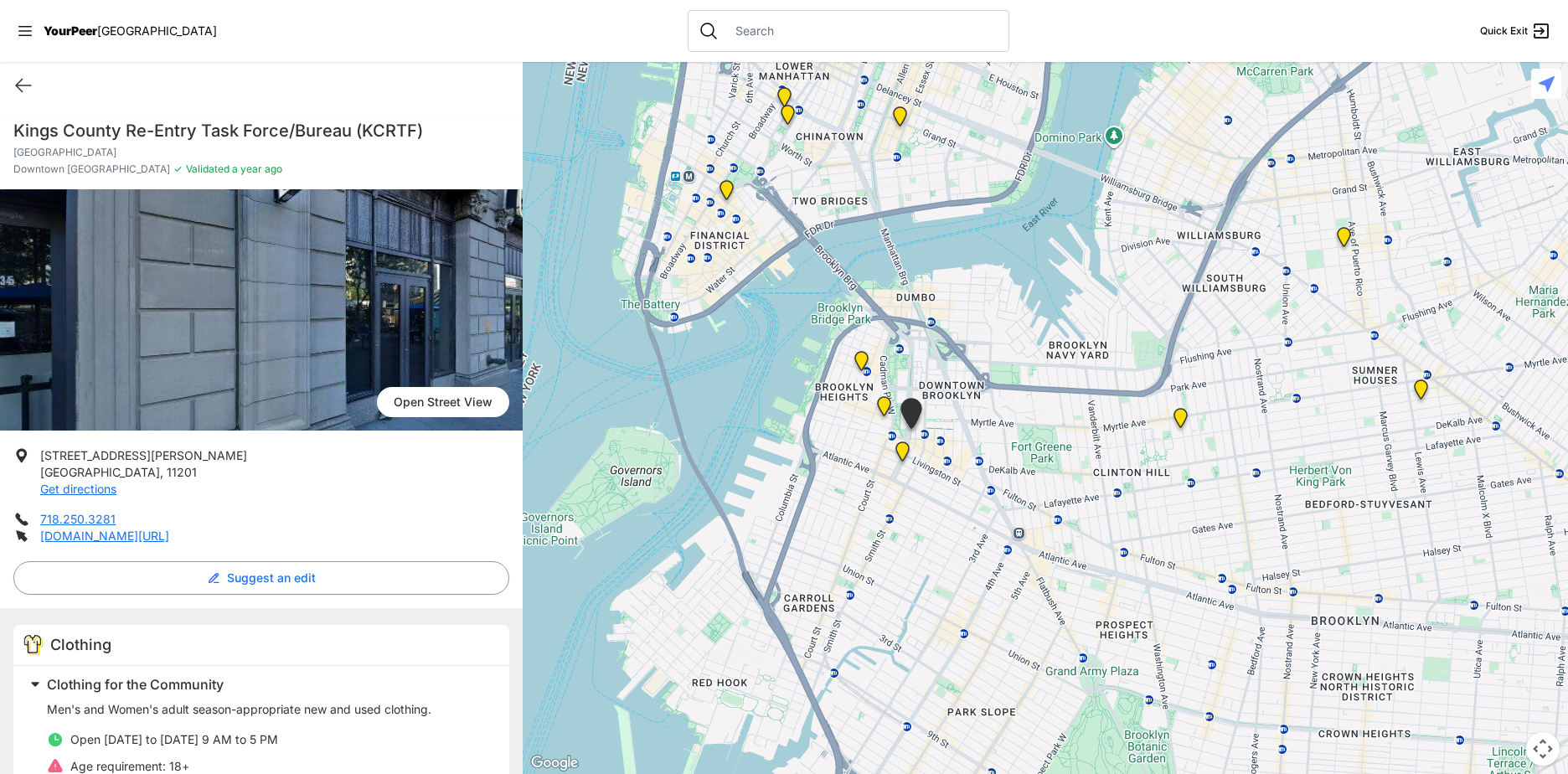
drag, startPoint x: 1025, startPoint y: 313, endPoint x: 1134, endPoint y: 683, distance: 385.7
click at [1134, 683] on div at bounding box center [1045, 418] width 1045 height 712
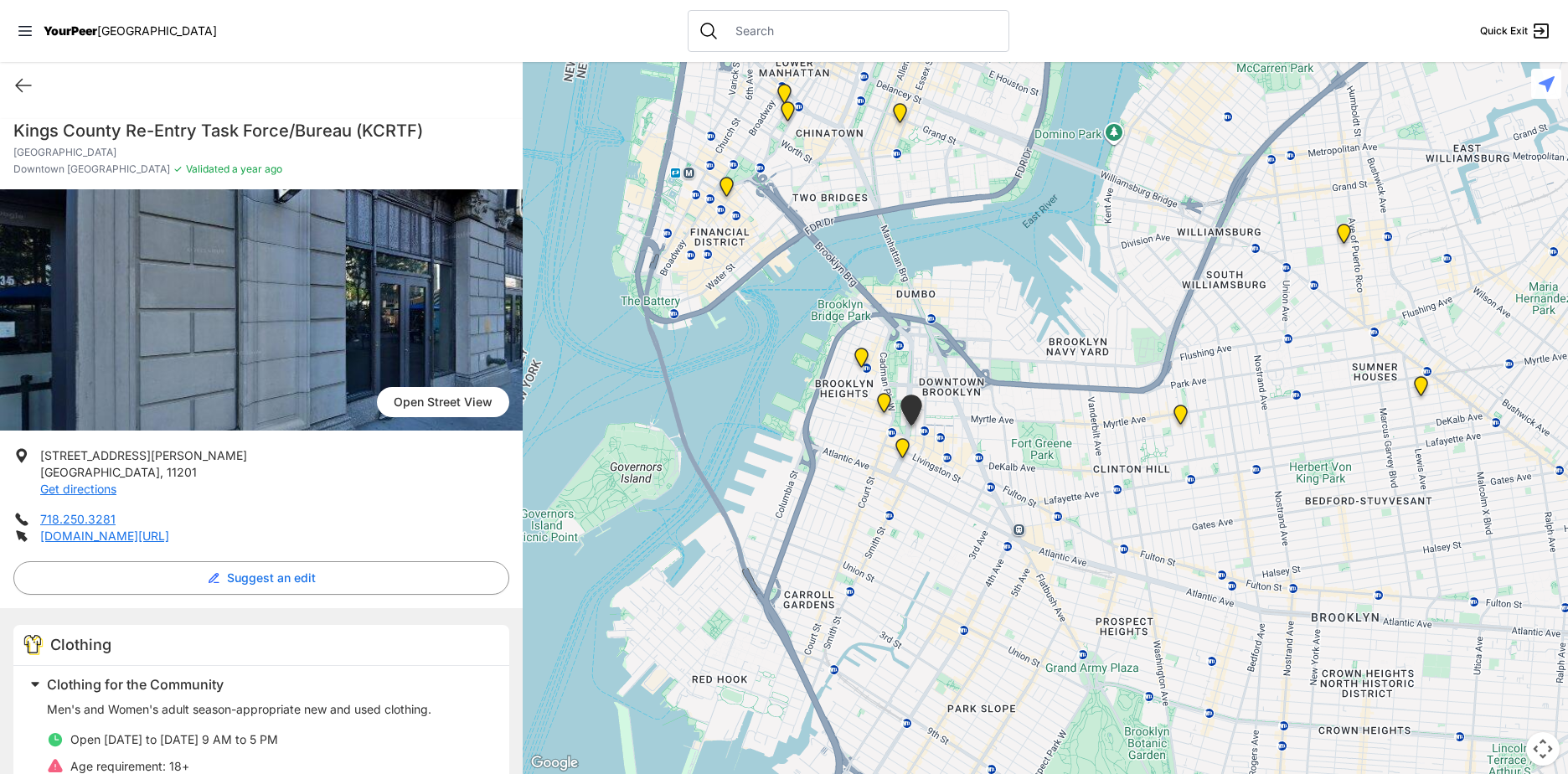
scroll to position [219, 0]
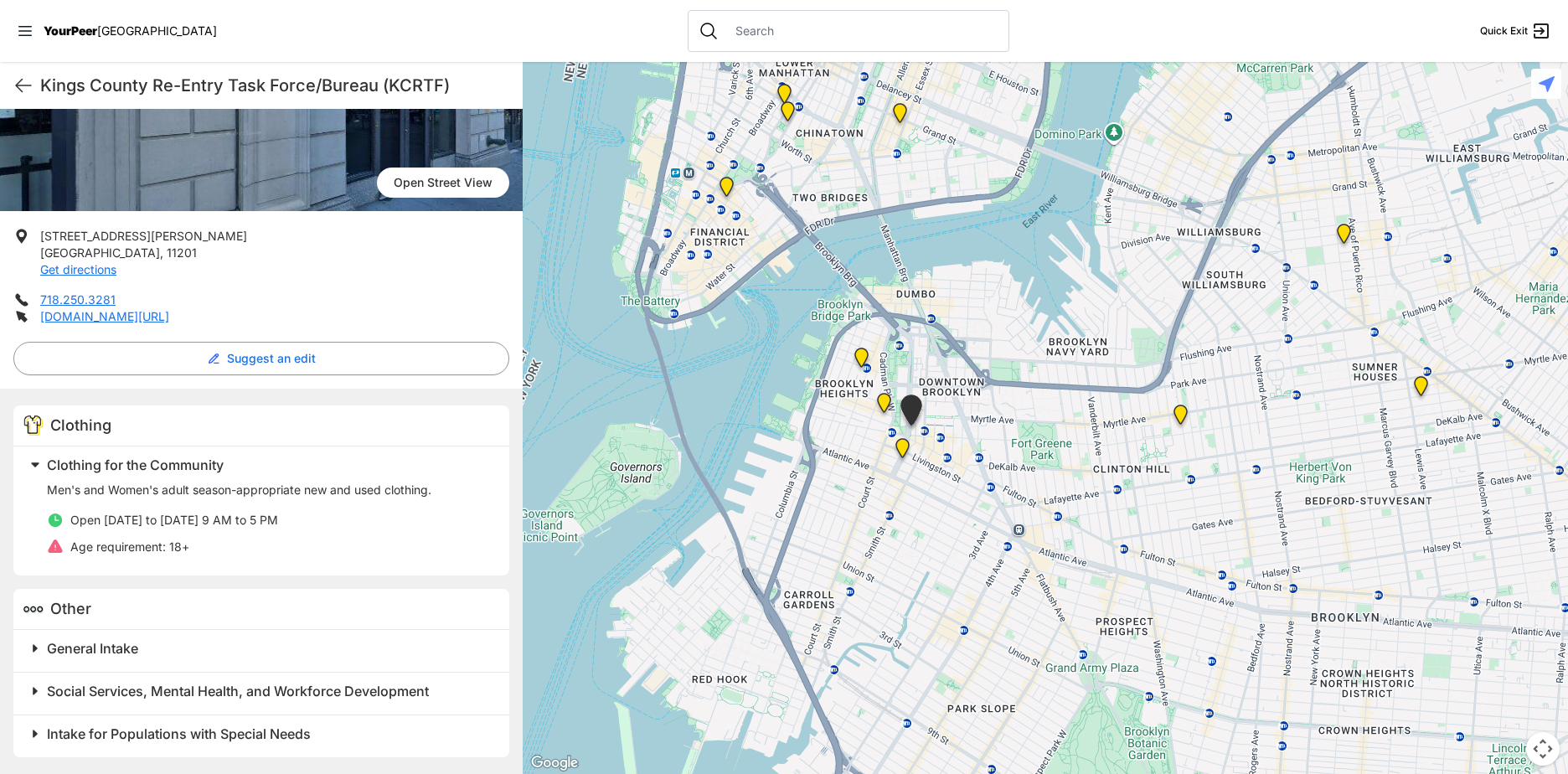
click at [42, 690] on span at bounding box center [244, 690] width 442 height 23
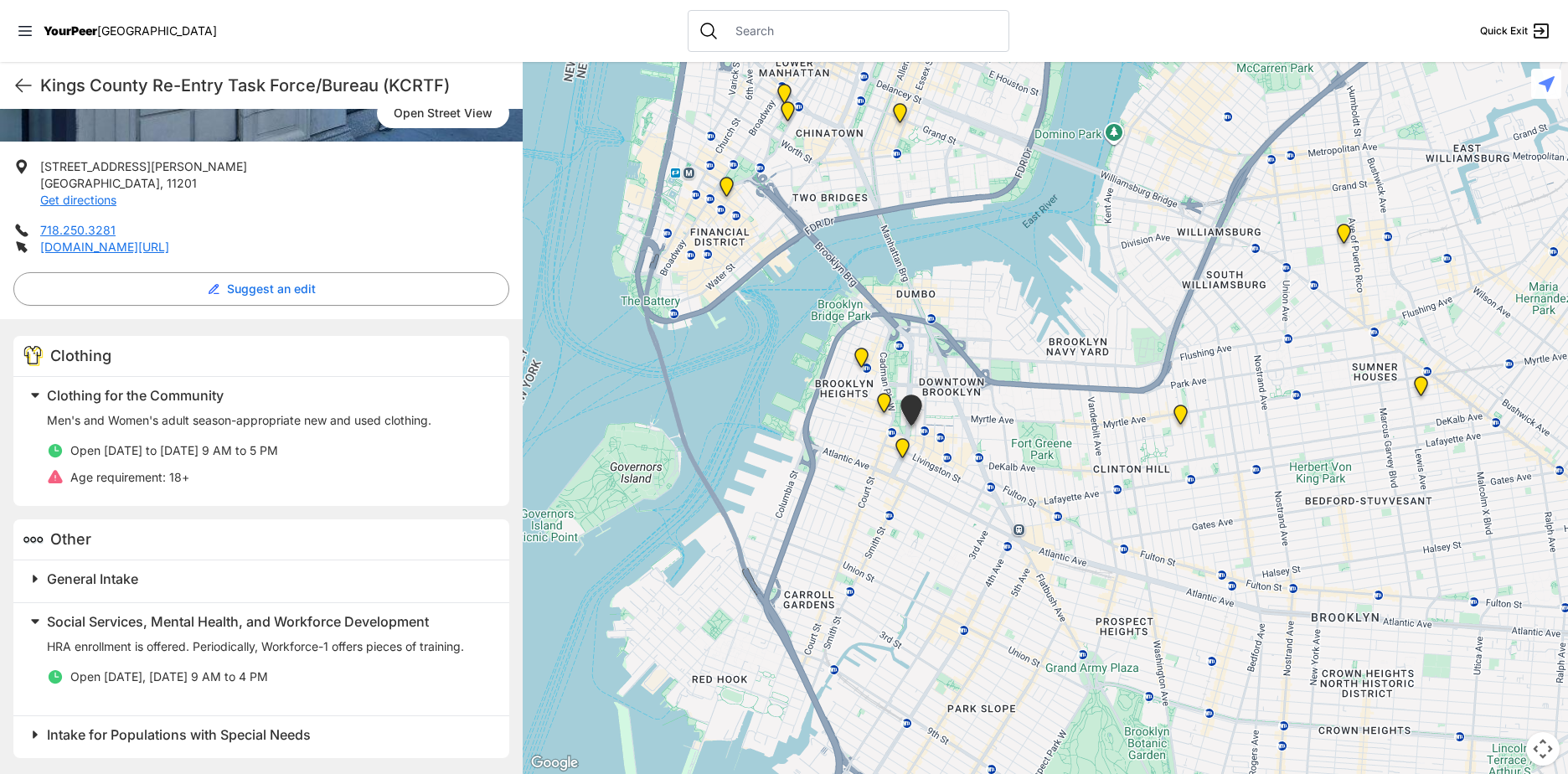
scroll to position [290, 0]
click at [727, 184] on img "Main Office" at bounding box center [726, 190] width 21 height 27
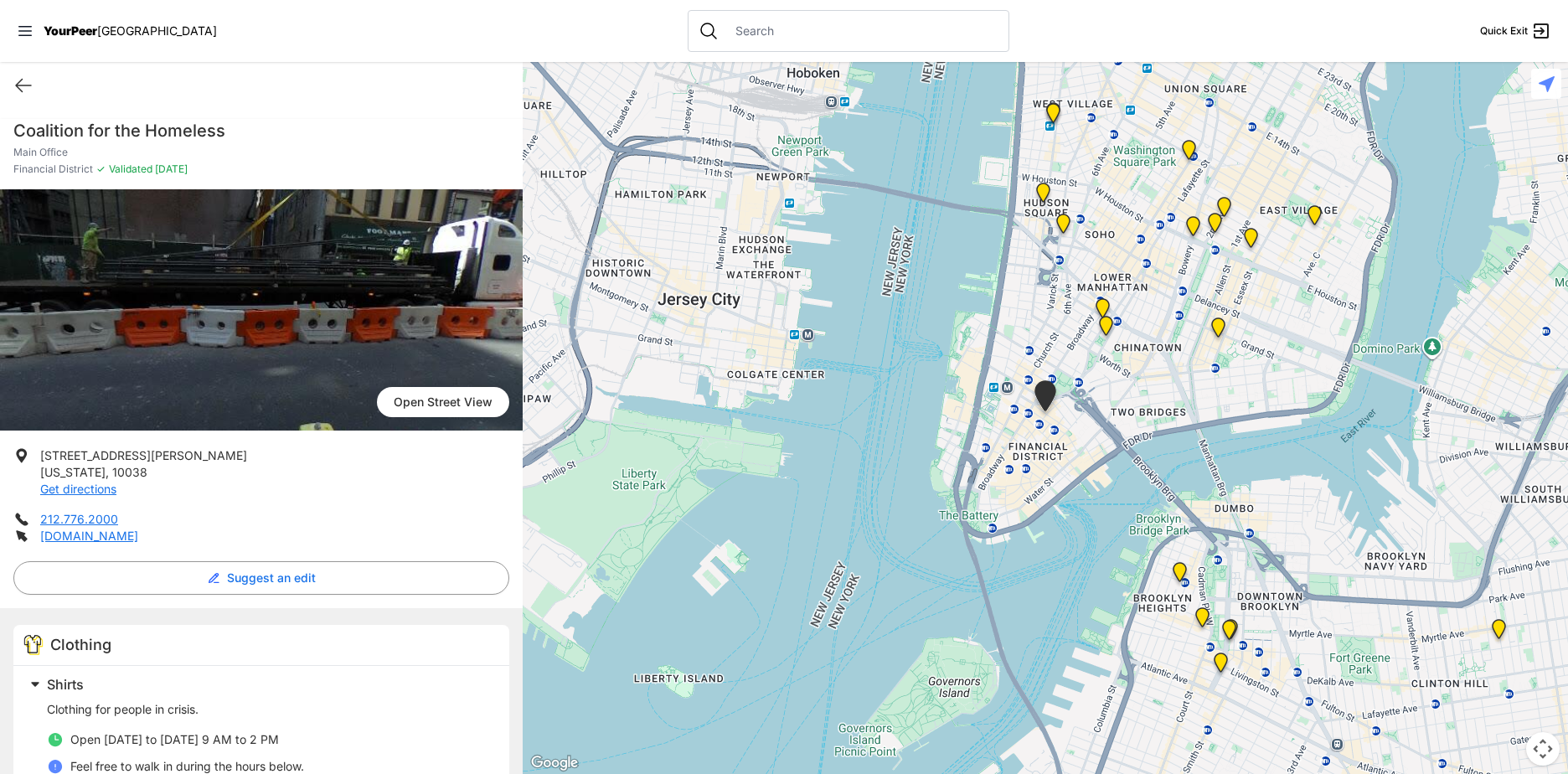
click at [1113, 326] on img "Manhattan Criminal Court" at bounding box center [1106, 330] width 21 height 27
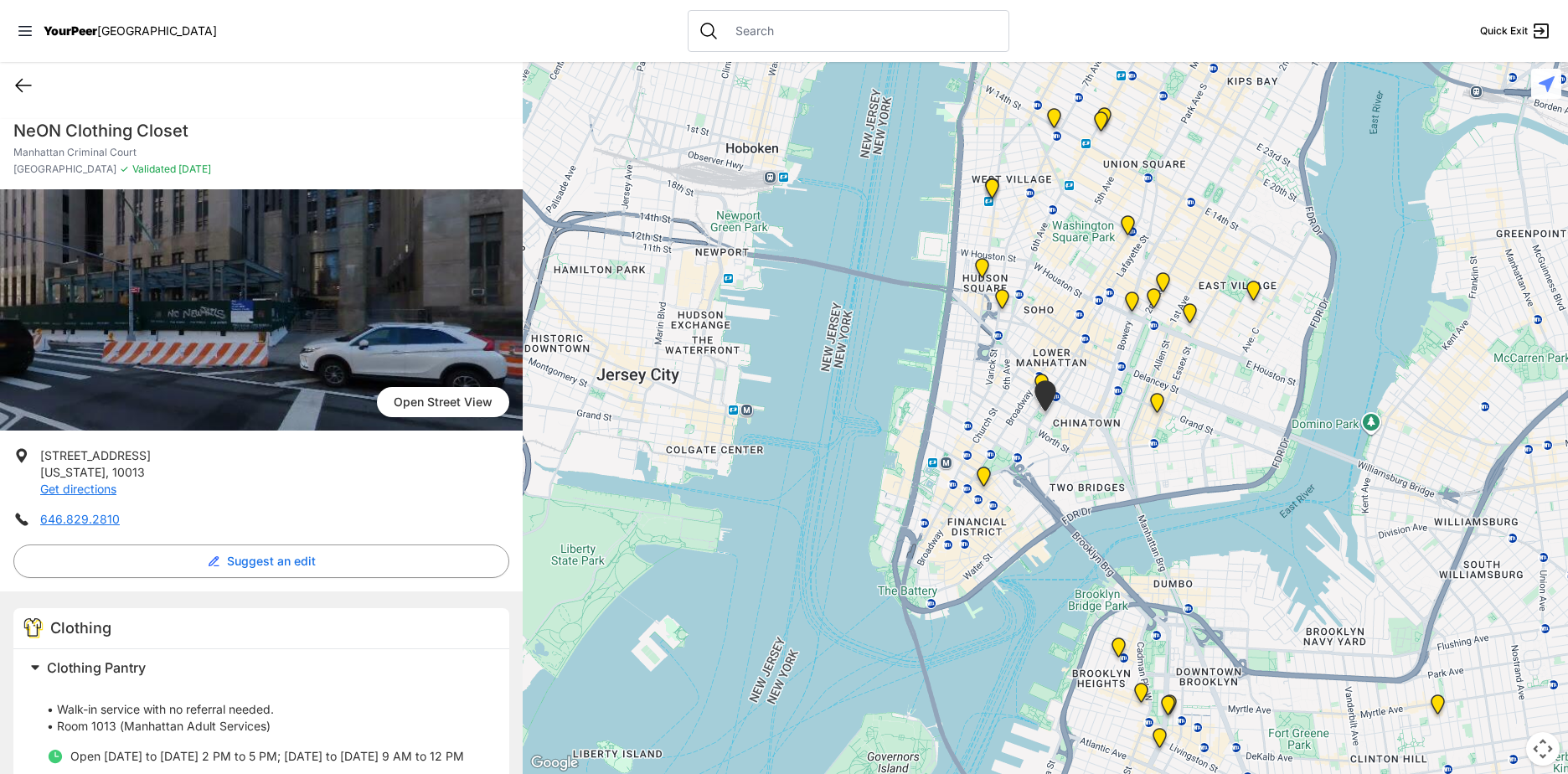
click at [19, 85] on icon at bounding box center [23, 86] width 15 height 13
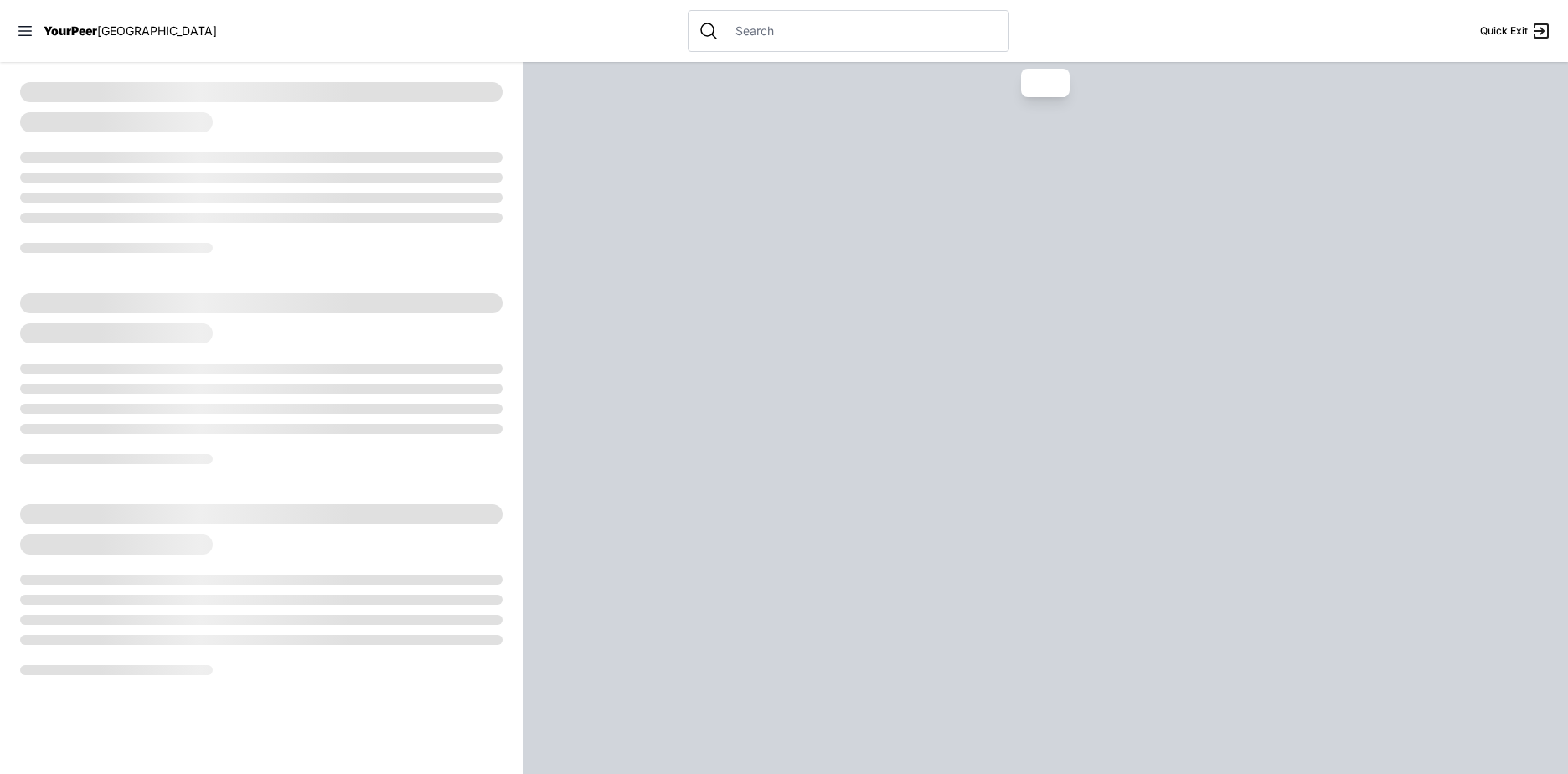
select select "recentlyUpdated"
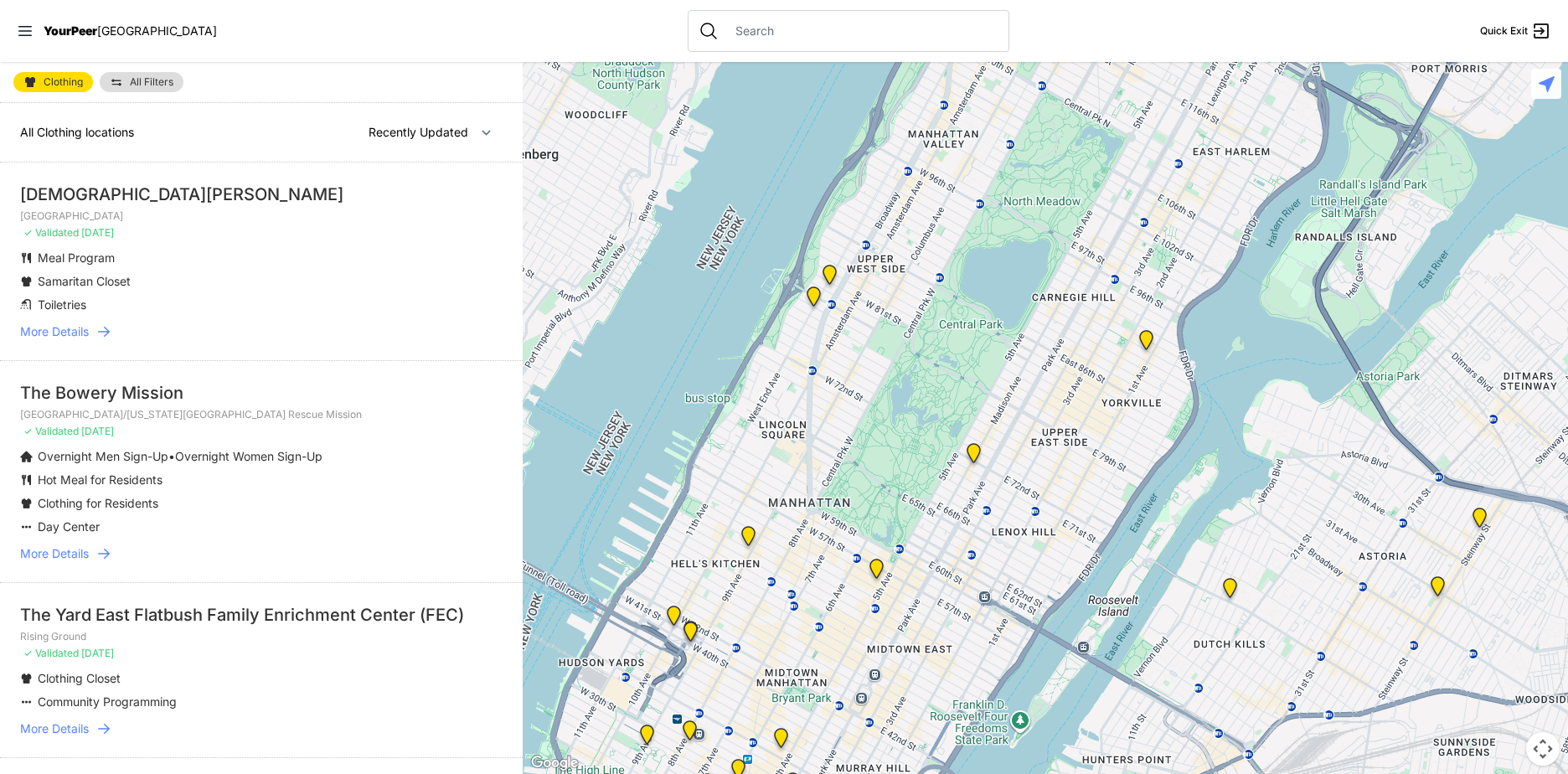
drag, startPoint x: 1114, startPoint y: 611, endPoint x: 1091, endPoint y: 102, distance: 509.5
click at [1091, 102] on div at bounding box center [1045, 418] width 1045 height 712
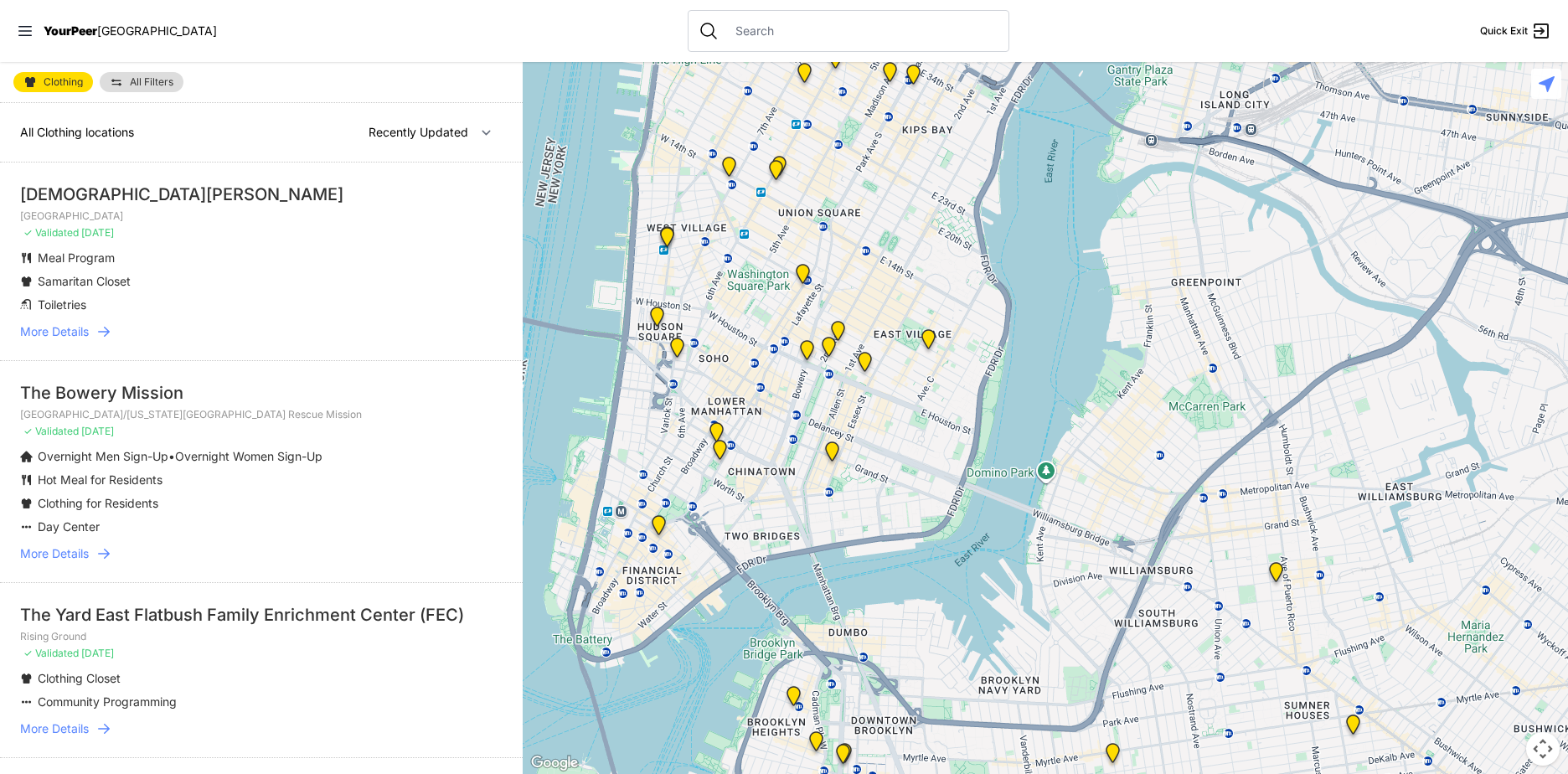
drag, startPoint x: 850, startPoint y: 515, endPoint x: 865, endPoint y: 471, distance: 46.5
click at [865, 471] on div at bounding box center [1045, 418] width 1045 height 712
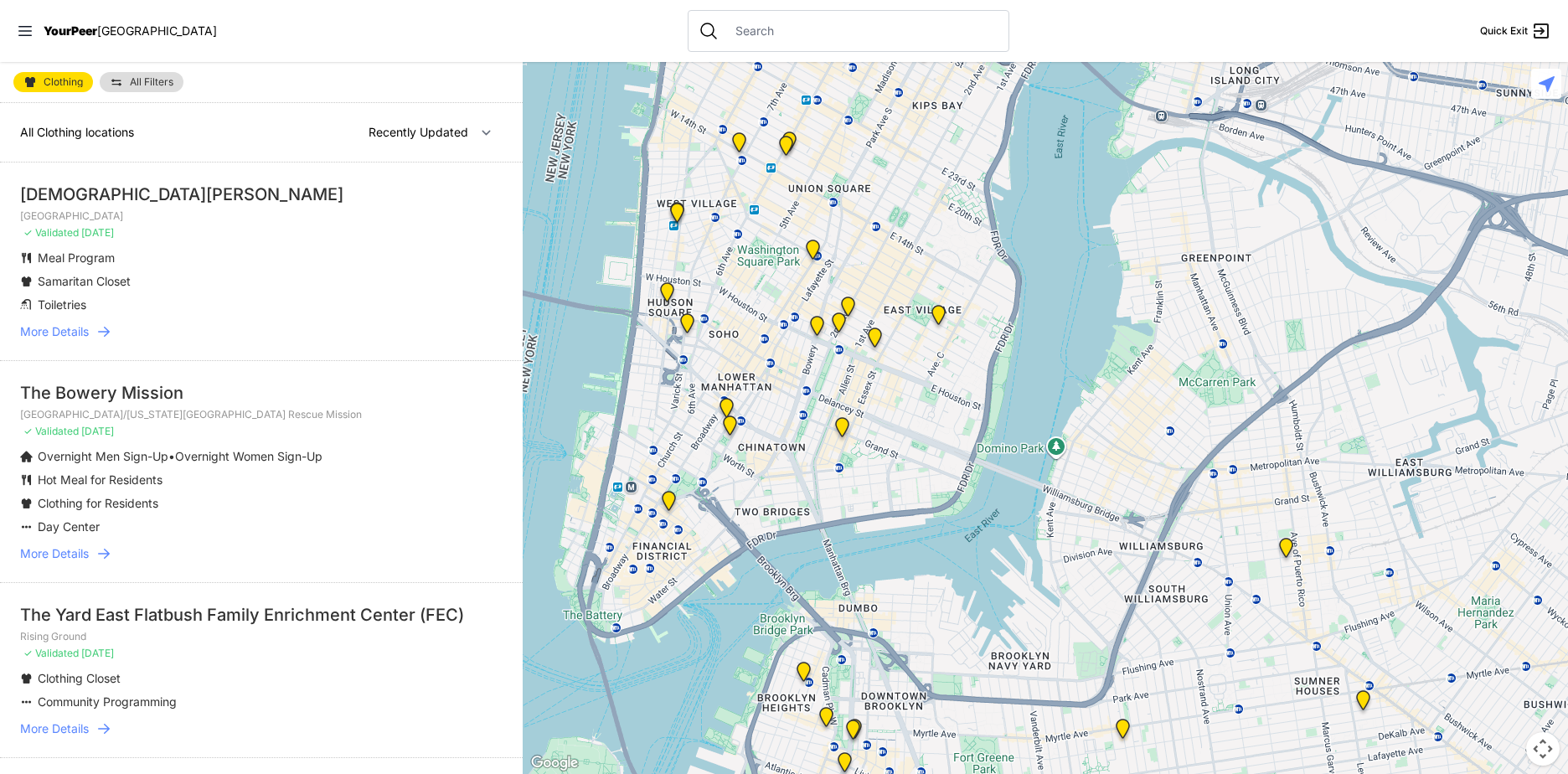
click at [842, 419] on img "Lower East Side Youth Drop-in Center. Yellow doors with grey buzzer on the right" at bounding box center [841, 430] width 21 height 27
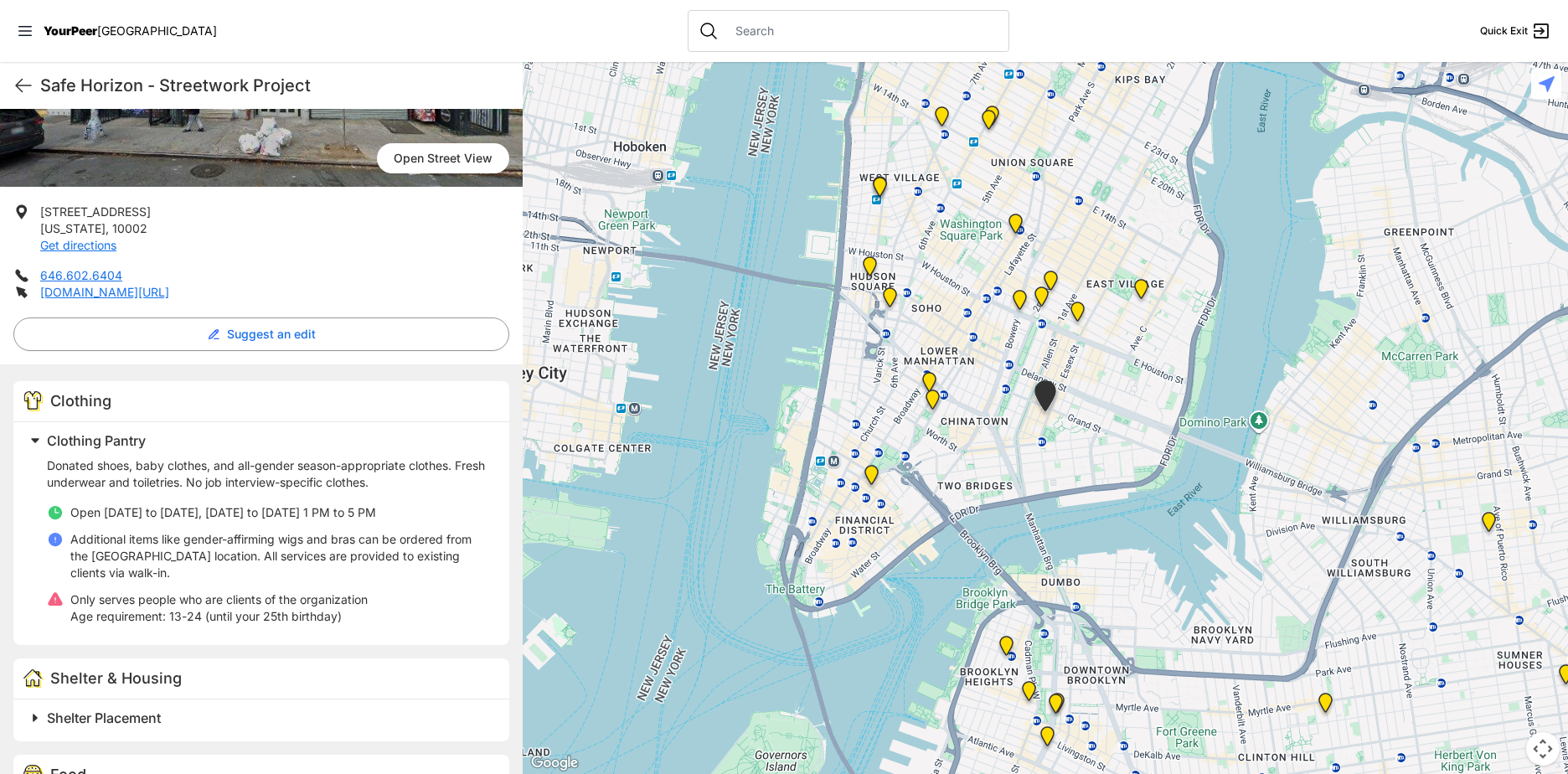
scroll to position [251, 0]
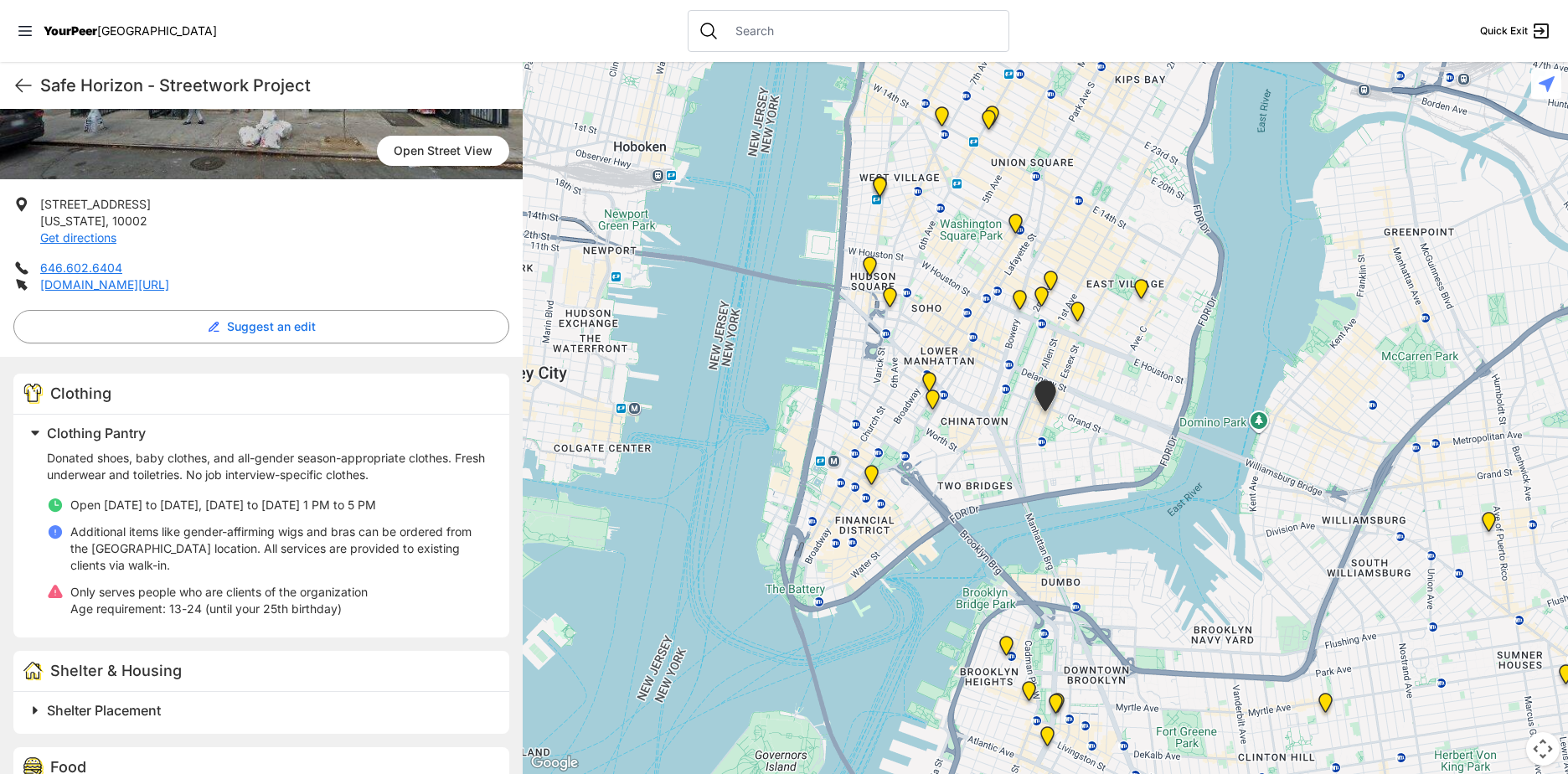
click at [929, 377] on img "Tribeca Campus/New York City Rescue Mission" at bounding box center [929, 385] width 21 height 27
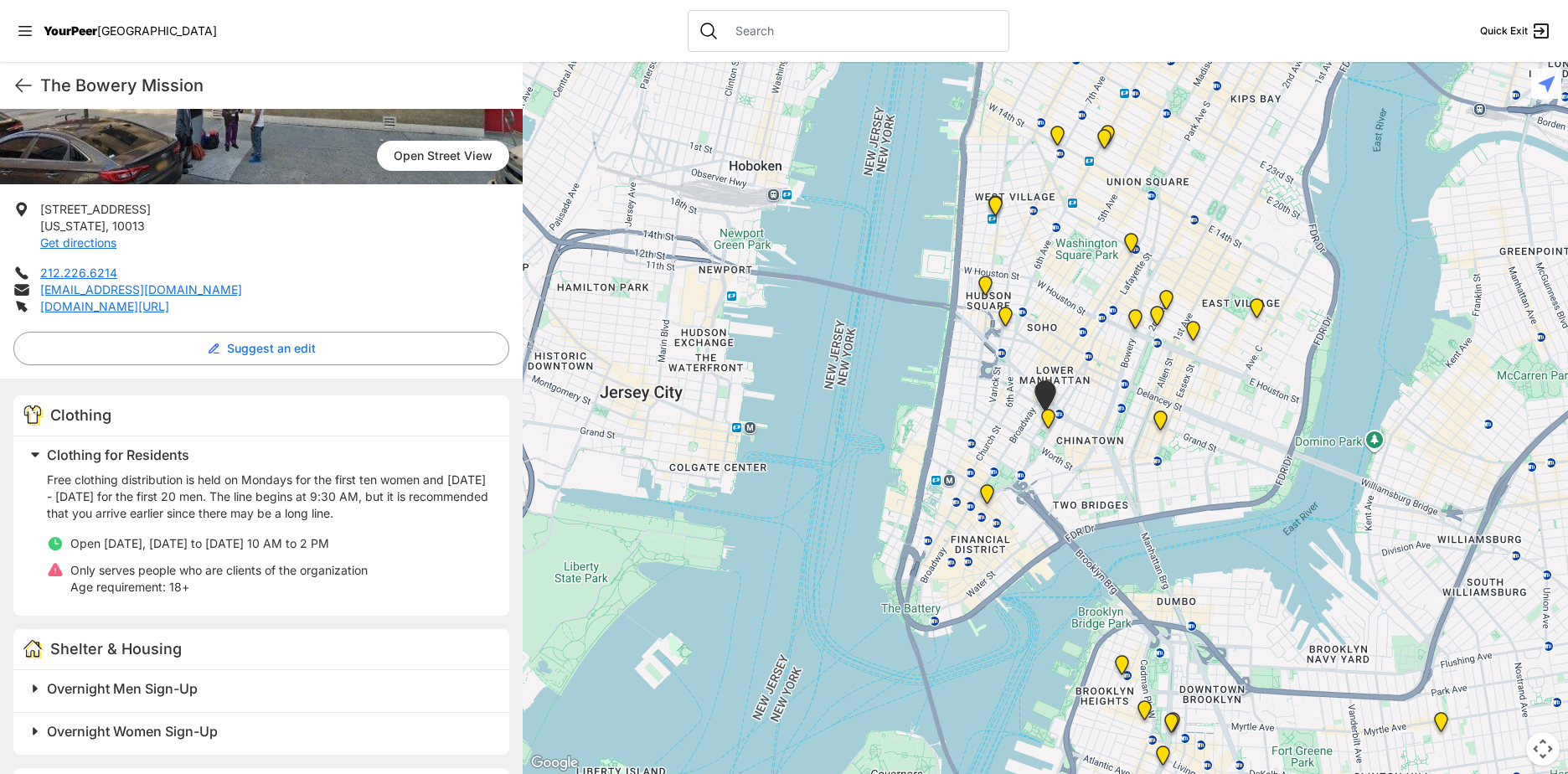
scroll to position [251, 0]
